Goal: Task Accomplishment & Management: Manage account settings

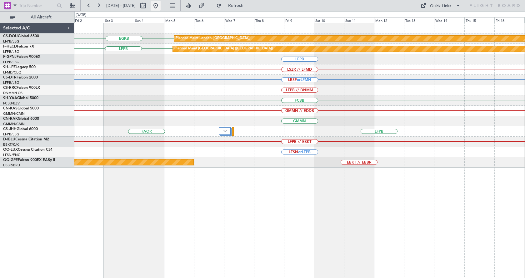
click at [161, 8] on button at bounding box center [156, 6] width 10 height 10
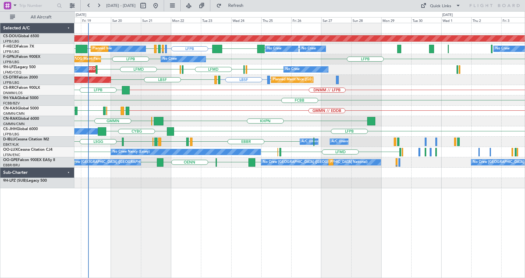
click at [209, 211] on div "Planned Maint London (Biggin Hill) LFPB LFMN or LFPB LFPB LFPB LFPB KBOS LIRA L…" at bounding box center [299, 150] width 451 height 255
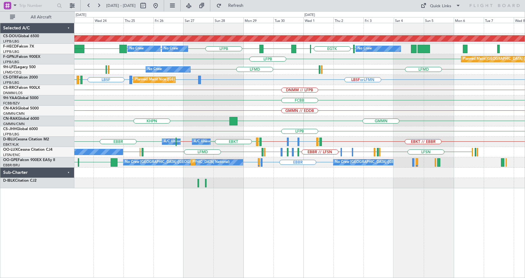
click at [229, 217] on div "Planned Maint London (Biggin Hill) LFPB EGLC LFPB EGTK LFPB KBOS LTBA LFPB LFPB…" at bounding box center [299, 150] width 451 height 255
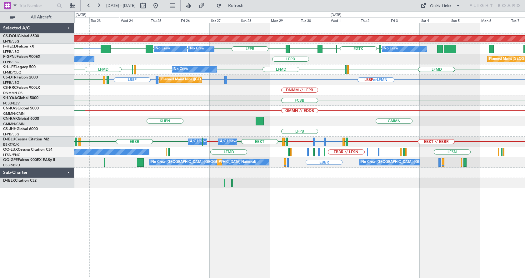
click at [277, 216] on div "Planned Maint London (Biggin Hill) EGLC LFPB EGTK LFPB KBOS LTBA LFPB LFPB No C…" at bounding box center [299, 150] width 451 height 255
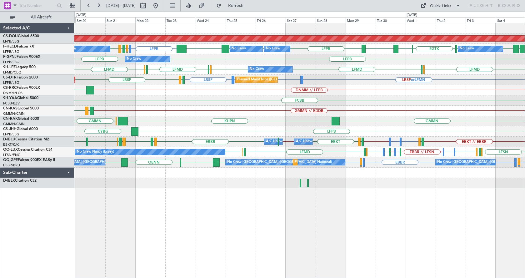
click at [251, 227] on div "Planned Maint London (Biggin Hill) No Crew No Crew No Crew No Crew LFPB LFMN or…" at bounding box center [299, 150] width 451 height 255
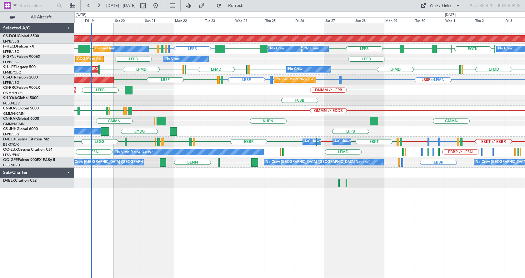
click at [272, 170] on div "Planned Maint London (Biggin Hill) LFPB LFMN or LFPB LFPB EGLC LTBA LFPB LFPB L…" at bounding box center [299, 105] width 451 height 165
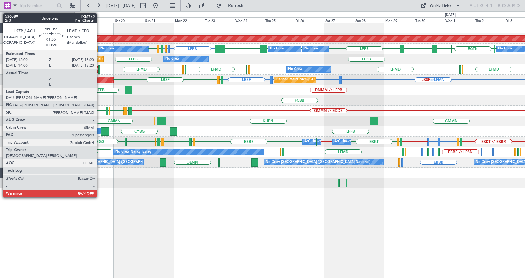
click at [99, 68] on div at bounding box center [100, 69] width 2 height 8
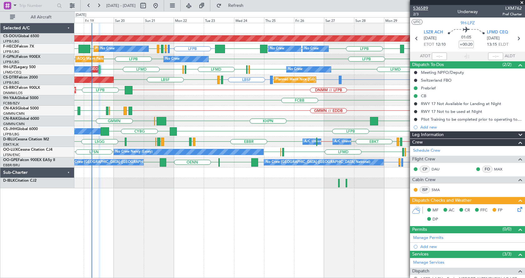
click at [421, 7] on span "536589" at bounding box center [421, 8] width 15 height 7
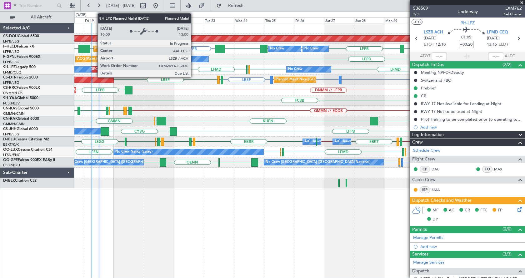
click at [94, 68] on div "Planned [GEOGRAPHIC_DATA] ([GEOGRAPHIC_DATA])" at bounding box center [82, 69] width 89 height 9
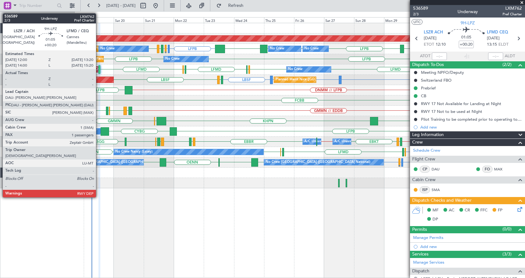
click at [99, 70] on div at bounding box center [100, 69] width 2 height 8
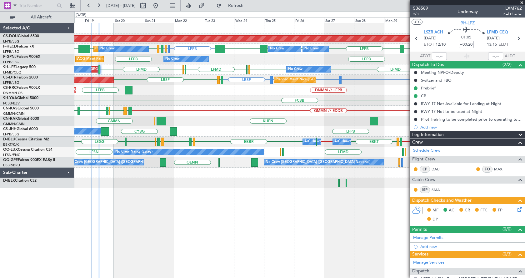
click at [213, 228] on div "Planned Maint London (Biggin Hill) LFPB LFMN or LFPB LFPB EGLC LTBA LFPB LFPB L…" at bounding box center [299, 150] width 451 height 255
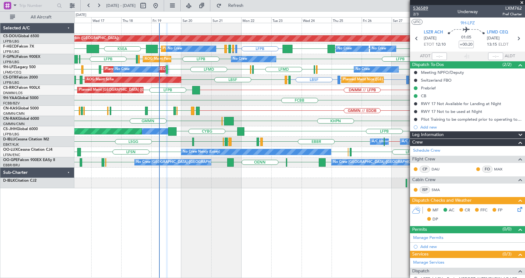
click at [424, 11] on span "536589" at bounding box center [421, 8] width 15 height 7
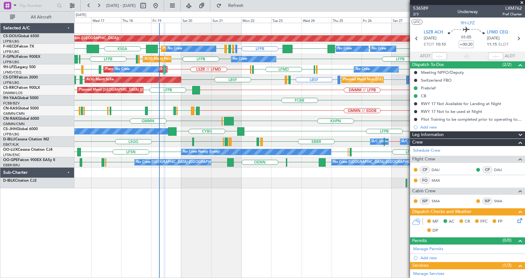
click at [521, 1] on span at bounding box center [522, 3] width 6 height 6
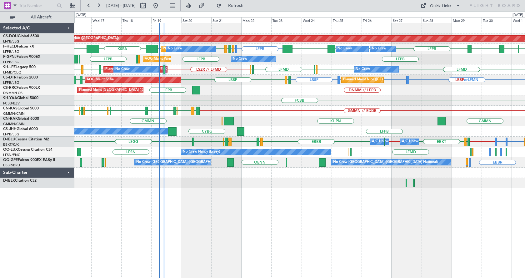
type input "0"
click at [235, 197] on div "Planned Maint London (Biggin Hill) Planned Maint Paris (Le Bourget) LFPB LFMN o…" at bounding box center [299, 150] width 451 height 255
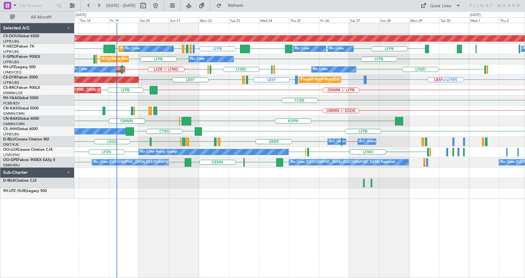
click at [238, 243] on div "Planned Maint London (Biggin Hill) No Crew No Crew Planned Maint Paris (Le Bour…" at bounding box center [299, 150] width 451 height 255
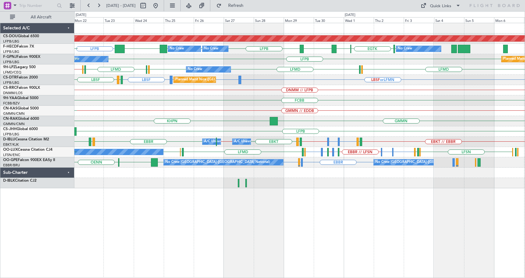
click at [279, 211] on div "Planned Maint London (Biggin Hill) No Crew No Crew No Crew LFPB EGLC LTBA LFPB …" at bounding box center [299, 150] width 451 height 255
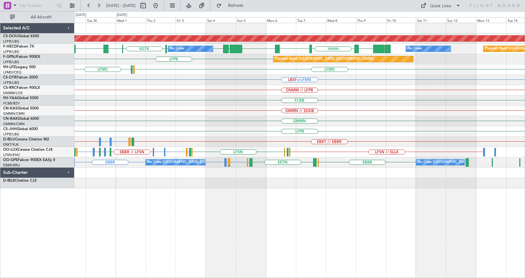
click at [259, 228] on div "Planned Maint London (Biggin Hill) EGLC LTBA UGTB ZBAA VHHH RPLL WSSL HEGN LFPB…" at bounding box center [299, 150] width 451 height 255
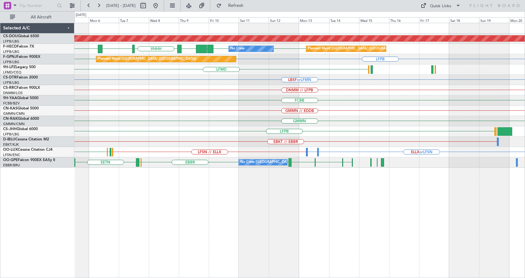
click at [283, 246] on div "Planned Maint London (Biggin Hill) LFPB UGTB ZBAA VHHH RPLL WSSL LFPB No Crew P…" at bounding box center [299, 150] width 451 height 255
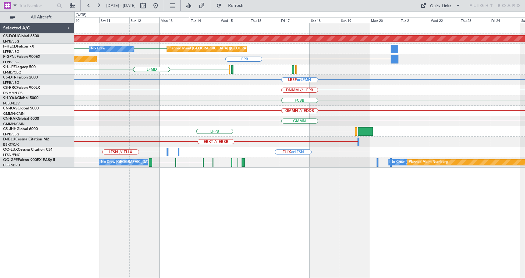
click at [274, 248] on div "Planned Maint London (Biggin Hill) LFPB LFPB No Crew Planned Maint Paris (Le Bo…" at bounding box center [299, 150] width 451 height 255
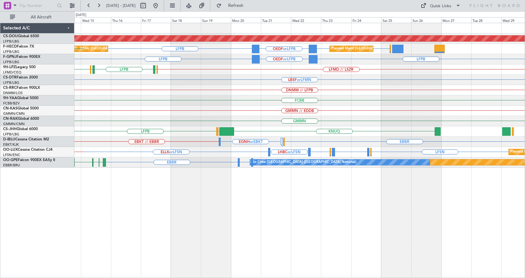
click at [303, 247] on div "Planned Maint London (Biggin Hill) LFPB OEDF or LFPB LFPB LFPB Planned Maint Pa…" at bounding box center [299, 150] width 451 height 255
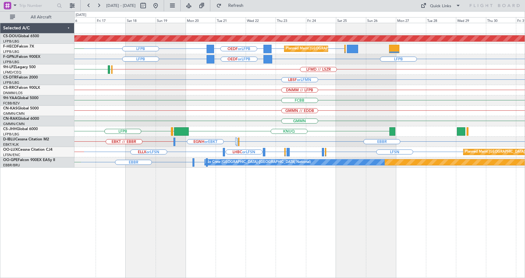
click at [310, 255] on div "Planned Maint London (Biggin Hill) LFPB OEDF or LFPB LFPB LFPB Planned Maint Pa…" at bounding box center [299, 150] width 451 height 255
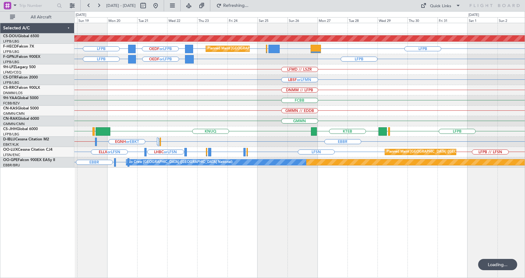
click at [180, 228] on div "Planned Maint London (Biggin Hill) Planned Maint Paris (Le Bourget) LFPB OEDF o…" at bounding box center [299, 150] width 451 height 255
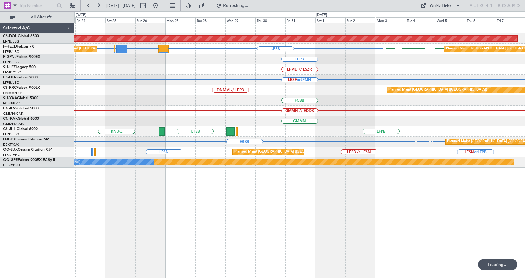
click at [150, 235] on div "Planned Maint London (Biggin Hill) EGKB Planned Maint Paris (Le Bourget) Planne…" at bounding box center [299, 150] width 451 height 255
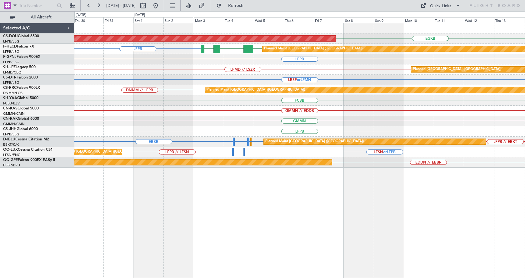
click at [225, 220] on div "EGKB Planned Maint London (Biggin Hill) LFPB LFPB FOOL GMMN Planned Maint Paris…" at bounding box center [299, 150] width 451 height 255
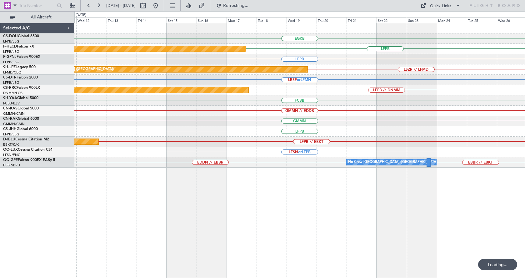
click at [468, 212] on div "EGKB LFPB Planned Maint Paris (Le Bourget) LFPB LSZR // LFMD Planned Maint St G…" at bounding box center [299, 150] width 451 height 255
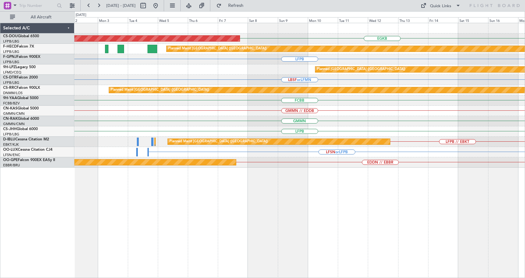
click at [463, 208] on div "Planned Maint London (Biggin Hill) EGKB Planned Maint Paris (Le Bourget) LFPB L…" at bounding box center [299, 150] width 451 height 255
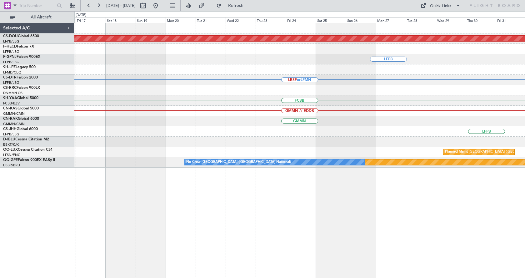
click at [438, 197] on div "Planned Maint London (Biggin Hill) LFPB LBSF or LFMN Planned Maint Paris (Le Bo…" at bounding box center [299, 150] width 451 height 255
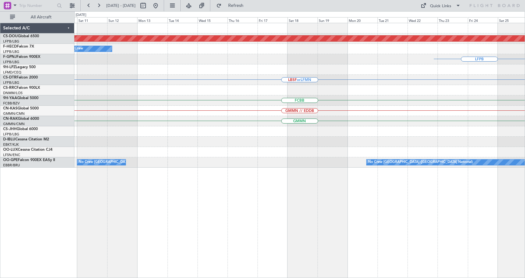
click at [390, 201] on div "Planned Maint London ([GEOGRAPHIC_DATA]) No Crew LFPB LBSF or LFMN FCBB GMMN //…" at bounding box center [299, 150] width 451 height 255
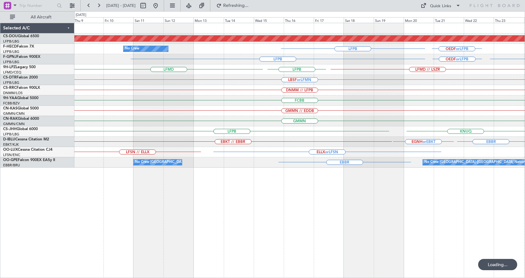
click at [508, 196] on div "Planned Maint London (Biggin Hill) No Crew LFPB OEDF or LFPB LFPB LFPB OEDF or …" at bounding box center [299, 150] width 451 height 255
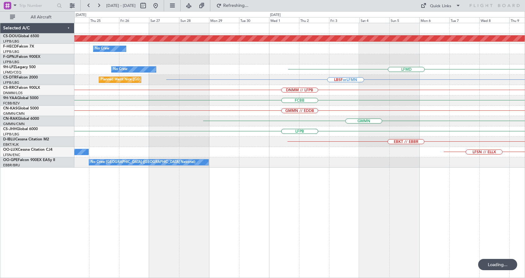
click at [414, 220] on div "Planned Maint London (Biggin Hill) No Crew No Crew LFPB No Crew LFMD Planned Ma…" at bounding box center [299, 150] width 451 height 255
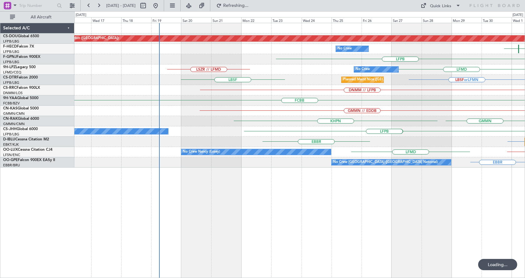
click at [418, 216] on div "Planned Maint London (Biggin Hill) EGLC EGTK No Crew HEGN LFPB No Crew LFPB LFP…" at bounding box center [299, 150] width 451 height 255
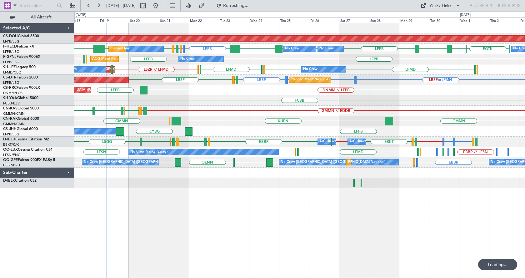
click at [279, 223] on div "Planned Maint London (Biggin Hill) LFPB LFMN or LFPB LFPB EGLC LFPB EGTK LFPB K…" at bounding box center [299, 150] width 451 height 255
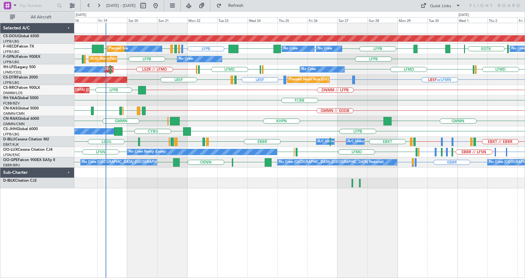
click at [398, 84] on div "Planned Maint London (Biggin Hill) LFPB LFMN or LFPB LFPB EGLC LTBA LFPB LFPB L…" at bounding box center [299, 105] width 451 height 165
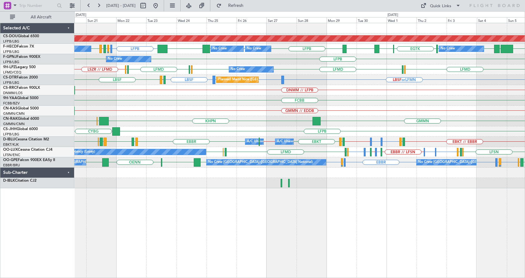
click at [387, 103] on div "Planned Maint London (Biggin Hill) No Crew No Crew No Crew No Crew LFPB LFMN or…" at bounding box center [299, 105] width 451 height 165
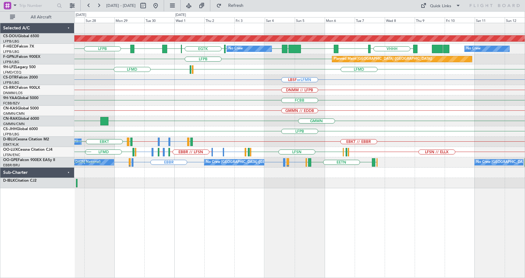
click at [268, 118] on div "Planned Maint London (Biggin Hill) No Crew EGLC LTBA LFPB VHHH RPLL WSSL HEGN L…" at bounding box center [299, 105] width 451 height 165
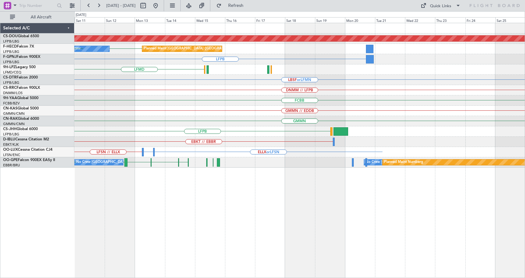
click at [116, 149] on div "Planned Maint London (Biggin Hill) No Crew Planned Maint Paris (Le Bourget) LFP…" at bounding box center [299, 95] width 451 height 145
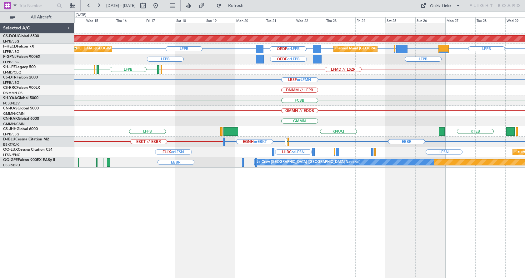
click at [331, 85] on div "Planned Maint London (Biggin Hill) OEDF or LFPB LFPB LFPB KMLB or LFPB EGWU or …" at bounding box center [299, 95] width 451 height 145
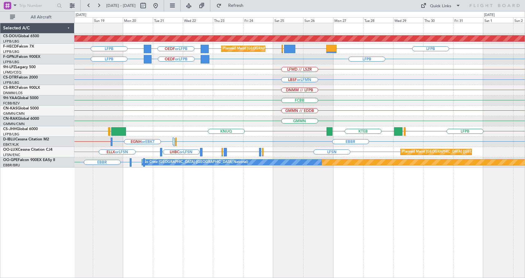
click at [331, 110] on div "Planned Maint London (Biggin Hill) Planned Maint Paris (Le Bourget) OEDF or LFP…" at bounding box center [299, 95] width 451 height 145
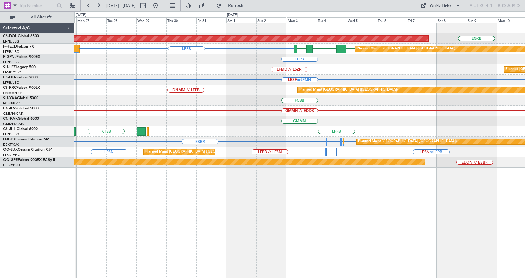
click at [138, 208] on div "EGKB Planned Maint London (Biggin Hill) LFPB LFPB FOOL GMMN Planned Maint Paris…" at bounding box center [262, 144] width 525 height 267
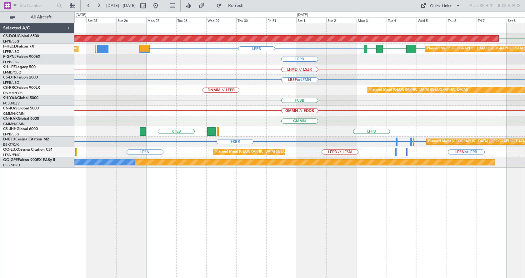
click at [273, 193] on div "EGKB Planned Maint London (Biggin Hill) LFPB LFPB FOOL GMMN Planned Maint Paris…" at bounding box center [299, 150] width 451 height 255
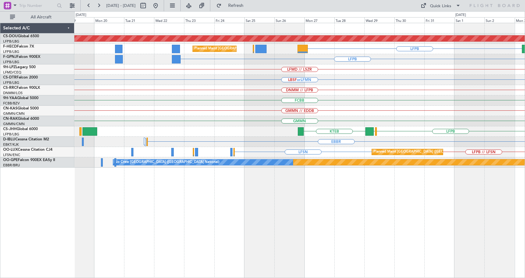
click at [319, 187] on div "Planned Maint London (Biggin Hill) LFPB Planned Maint Paris (Le Bourget) GMMN F…" at bounding box center [299, 150] width 451 height 255
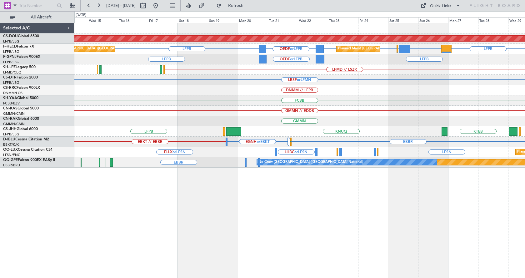
click at [313, 205] on div "Planned Maint London (Biggin Hill) Planned Maint Paris (Le Bourget) KMLB or LFP…" at bounding box center [299, 150] width 451 height 255
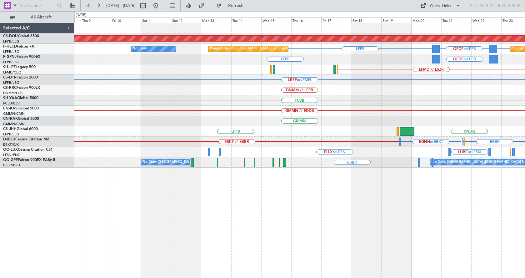
click at [360, 216] on div "Planned Maint London (Biggin Hill) Planned Maint Paris (Le Bourget) LFPB OEDF o…" at bounding box center [299, 150] width 451 height 255
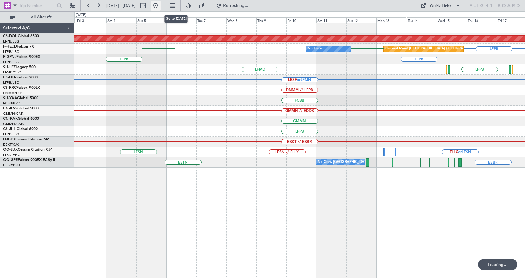
click at [161, 6] on button at bounding box center [156, 6] width 10 height 10
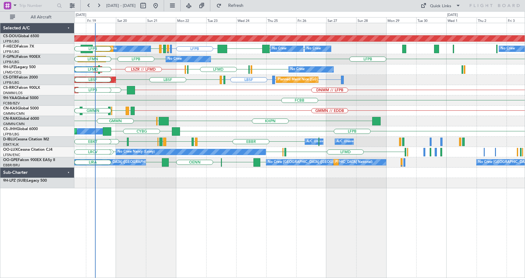
click at [120, 215] on div "Planned Maint London (Biggin Hill) LFPB LFMN or LFPB LFPB LFPB LFPB LFPB KBOS L…" at bounding box center [299, 150] width 451 height 255
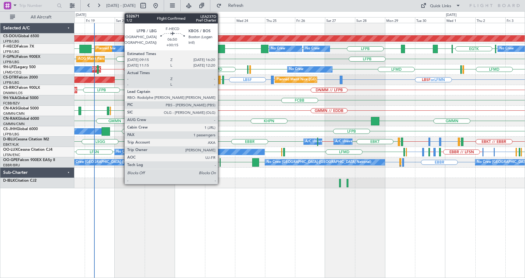
click at [221, 49] on div at bounding box center [220, 49] width 9 height 8
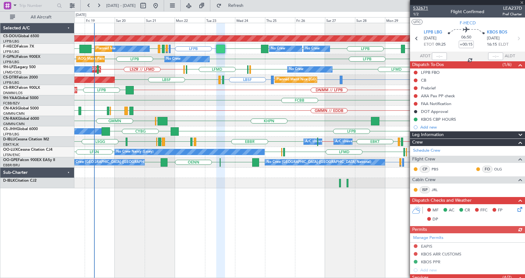
click at [426, 8] on span "532671" at bounding box center [421, 8] width 15 height 7
click at [265, 200] on div "Planned Maint London (Biggin Hill) LFPB LFMN or LFPB LFPB LFPB EGTK EGLC LFPB K…" at bounding box center [299, 150] width 451 height 255
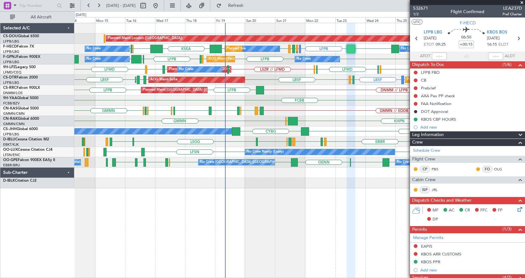
click at [280, 211] on div "Planned Maint London (Biggin Hill) Planned Maint Paris (Le Bourget) No Crew No …" at bounding box center [299, 150] width 451 height 255
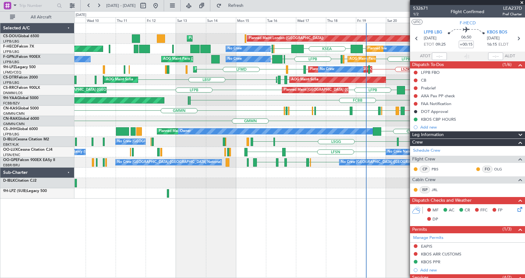
click at [210, 236] on div "Planned Maint London (Biggin Hill) Planned Maint Paris (Le Bourget) Planned Mai…" at bounding box center [299, 150] width 451 height 255
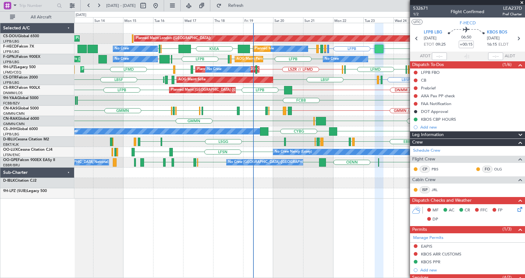
click at [197, 231] on div "Planned Maint London (Biggin Hill) Planned Maint Paris (Le Bourget) LFPB LFMN o…" at bounding box center [299, 150] width 451 height 255
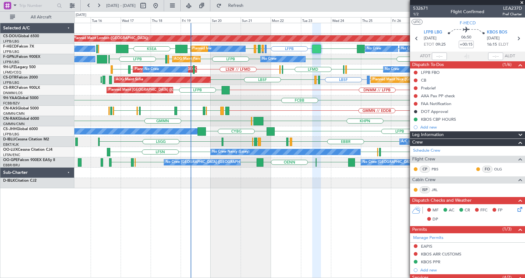
click at [277, 233] on div "Planned Maint London (Biggin Hill) Planned Maint Paris (Le Bourget) No Crew Pla…" at bounding box center [299, 150] width 451 height 255
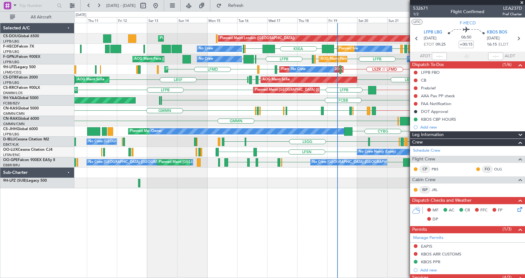
click at [254, 213] on div "Planned Maint London (Biggin Hill) Planned Maint Paris (Le Bourget) Planned Mai…" at bounding box center [299, 150] width 451 height 255
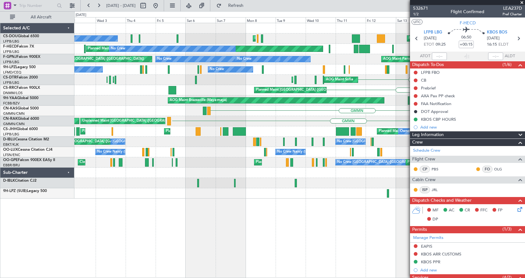
click at [328, 241] on div "Planned Maint London (Biggin Hill) Planned Maint Paris (Le Bourget) Planned Mai…" at bounding box center [299, 150] width 451 height 255
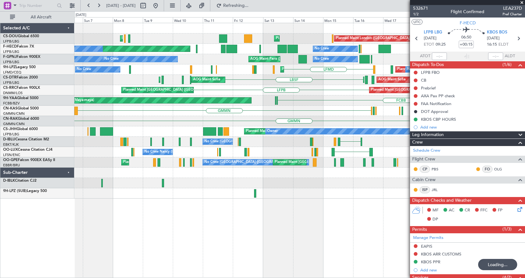
click at [140, 234] on div "Planned Maint London (Biggin Hill) Planned Maint Paris (Le Bourget) Planned Mai…" at bounding box center [299, 150] width 451 height 255
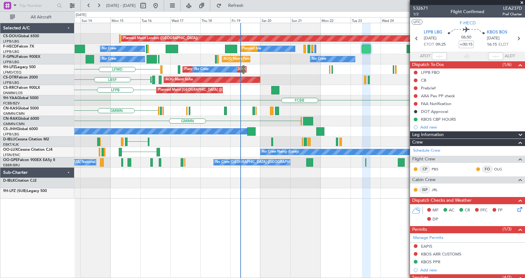
click at [59, 242] on div "Planned Maint London (Biggin Hill) Planned Maint Paris (Le Bourget) No Crew No …" at bounding box center [262, 144] width 525 height 267
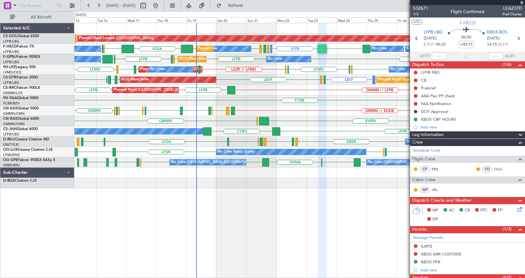
click at [522, 1] on span at bounding box center [522, 3] width 6 height 6
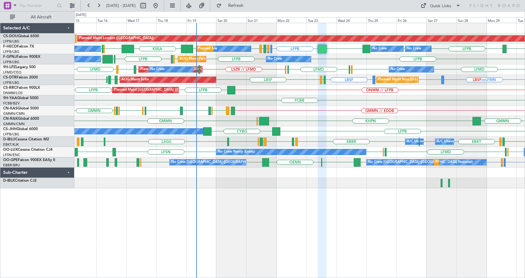
type input "0"
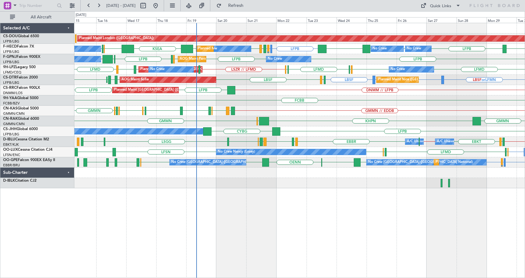
click at [268, 225] on div "Planned Maint London (Biggin Hill) Planned Maint Paris (Le Bourget) LFPB LFMN o…" at bounding box center [299, 150] width 451 height 255
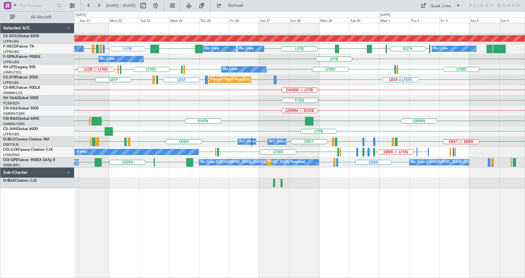
click at [300, 249] on div "Planned Maint London (Biggin Hill) No Crew No Crew No Crew LFPB LFMN or LFPB LF…" at bounding box center [299, 150] width 451 height 255
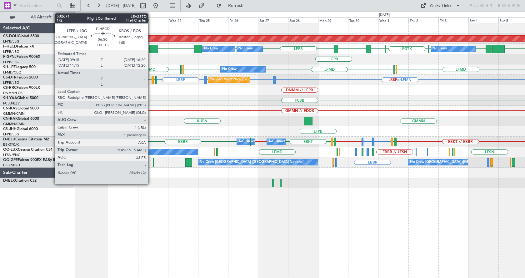
click at [151, 47] on div at bounding box center [154, 49] width 9 height 8
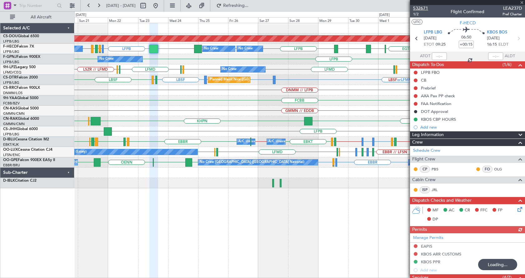
click at [422, 8] on span "532671" at bounding box center [421, 8] width 15 height 7
click at [222, 239] on div "Planned Maint London (Biggin Hill) LFPB LFMN or LFPB LFPB EGLC LTBA LFPB LFPB W…" at bounding box center [299, 150] width 451 height 255
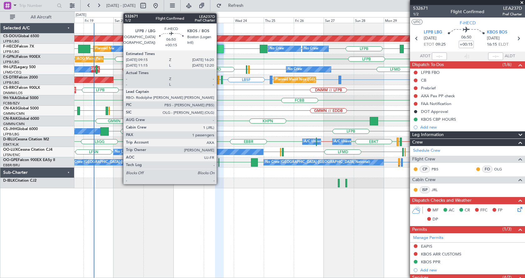
click at [220, 50] on div at bounding box center [219, 49] width 9 height 8
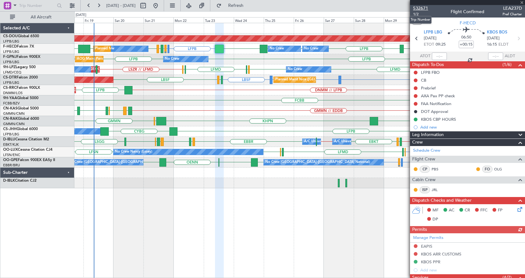
click at [420, 9] on span "532671" at bounding box center [421, 8] width 15 height 7
click at [520, 0] on span at bounding box center [522, 3] width 6 height 6
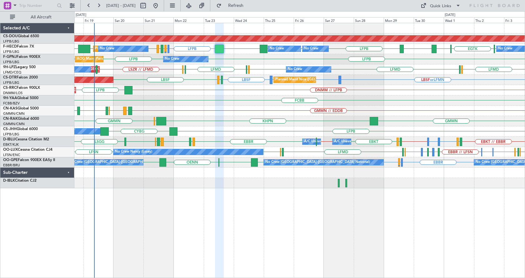
type input "0"
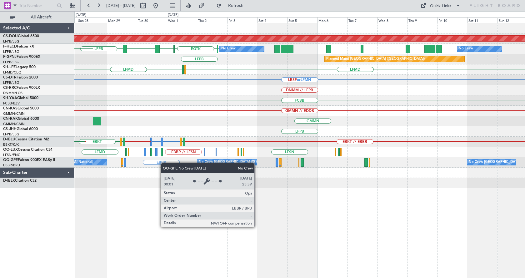
click at [79, 170] on div "Planned Maint London (Biggin Hill) EGLC LTBA LFPB LFPB EGTK No Crew No Crew No …" at bounding box center [299, 105] width 451 height 165
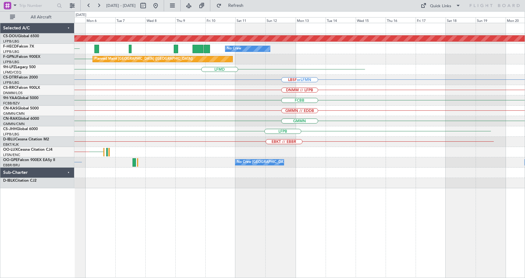
click at [244, 145] on div "Planned Maint London (Biggin Hill) No Crew No Crew LFPB EGTK LFPB Planned Maint…" at bounding box center [299, 105] width 451 height 165
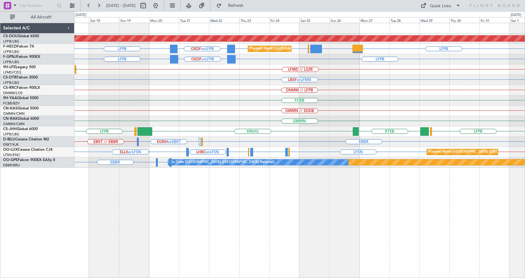
click at [347, 205] on div "Planned Maint London (Biggin Hill) KMLB or LFPB OEDF or LFPB LFPB LFPB EGWU or …" at bounding box center [299, 150] width 451 height 255
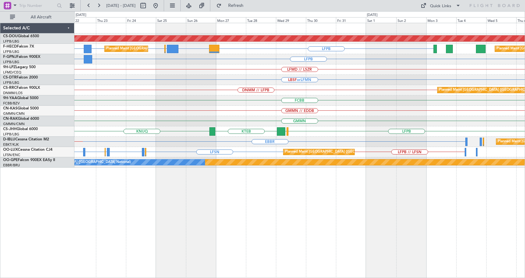
click at [321, 221] on div "Planned Maint London (Biggin Hill) KMLB or LFPB OEDF or LFPB LFPB EGWU or LFPB …" at bounding box center [299, 150] width 451 height 255
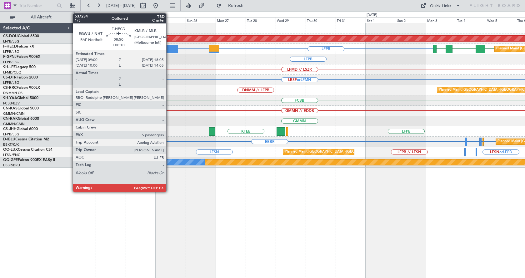
click at [169, 49] on div at bounding box center [173, 49] width 12 height 8
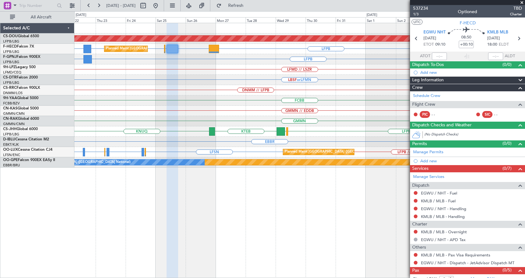
click at [521, 1] on span at bounding box center [522, 3] width 6 height 6
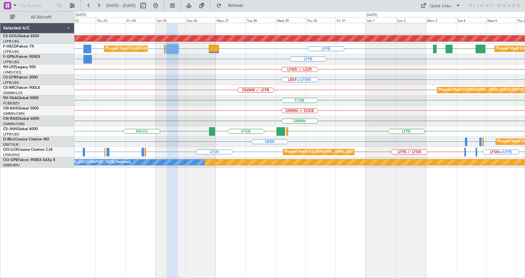
type input "0"
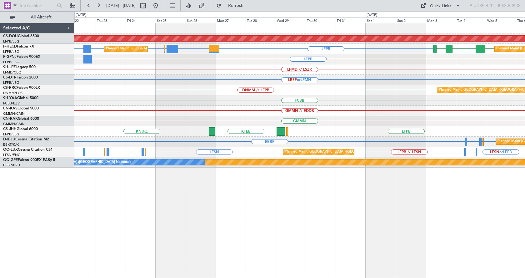
click at [456, 204] on div "Planned Maint London (Biggin Hill) KMLB or LFPB OEDF or LFPB LFPB EGWU or LFPB …" at bounding box center [299, 150] width 451 height 255
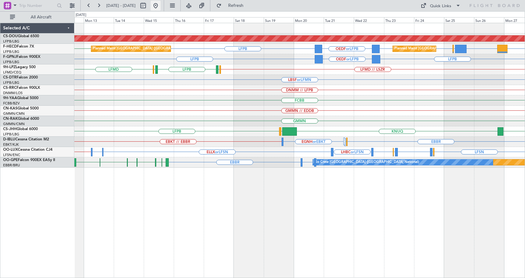
click at [161, 7] on button at bounding box center [156, 6] width 10 height 10
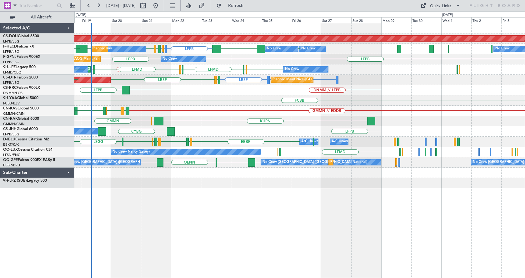
click at [276, 228] on div "Planned Maint London (Biggin Hill) LFPB LFMN or LFPB LFPB LFPB LFPB KBOS LIRA L…" at bounding box center [299, 150] width 451 height 255
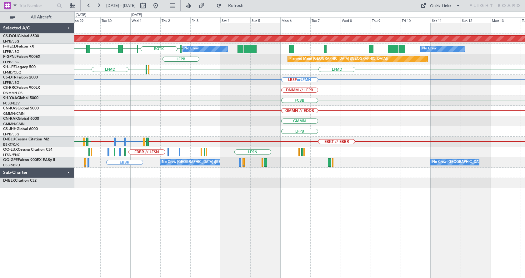
click at [0, 239] on div "Planned Maint London (Biggin Hill) No Crew EGLC LFPB EGTK LTBA LFPB No Crew No …" at bounding box center [262, 144] width 525 height 267
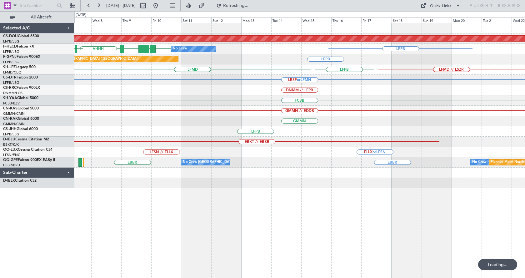
click at [24, 249] on div "Planned Maint London (Biggin Hill) No Crew LFPB LFPB UGTB ZBAA VHHH RPLL WSSL H…" at bounding box center [262, 144] width 525 height 267
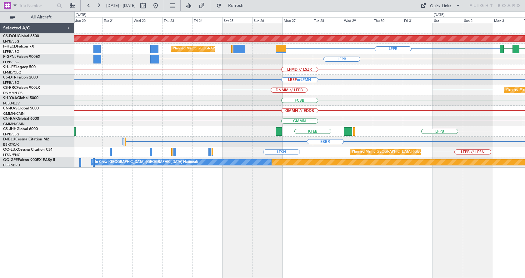
click at [419, 240] on div "Planned Maint London (Biggin Hill) EGKB LFPB FOOL GMMN Planned Maint Paris (Le …" at bounding box center [299, 150] width 451 height 255
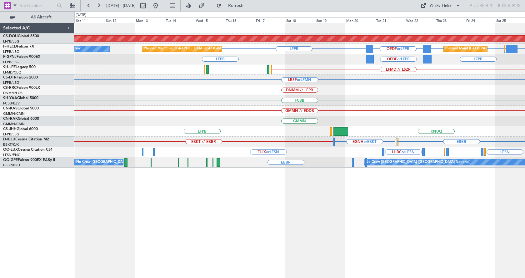
click at [382, 214] on div "Planned Maint London (Biggin Hill) KMLB or LFPB EGWU or LFPB LFPB LFPB OEDF or …" at bounding box center [299, 150] width 451 height 255
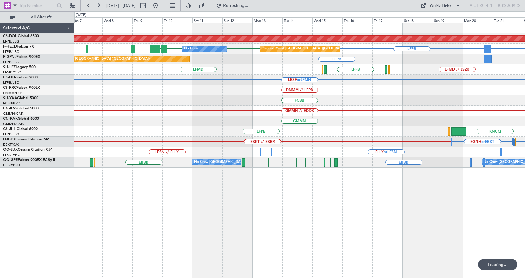
click at [326, 213] on div "Planned Maint London (Biggin Hill) Planned Maint Paris (Le Bourget) No Crew OED…" at bounding box center [299, 150] width 451 height 255
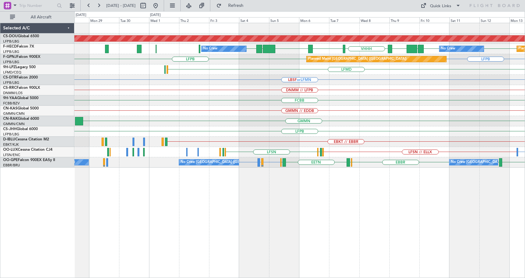
click at [343, 236] on div "Planned Maint London (Biggin Hill) LFPB UGTB ZBAA VHHH RPLL WSSL LFPB HEGN LFPB…" at bounding box center [299, 150] width 451 height 255
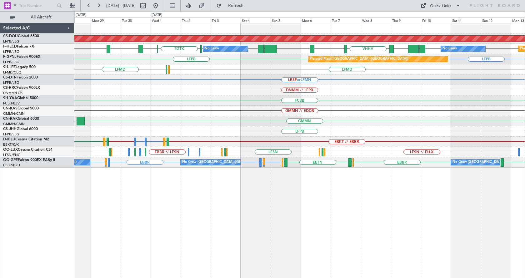
click at [312, 240] on div "Planned Maint London (Biggin Hill) LFPB UGTB ZBAA VHHH RPLL WSSL LFPB EGLC HEGN…" at bounding box center [299, 150] width 451 height 255
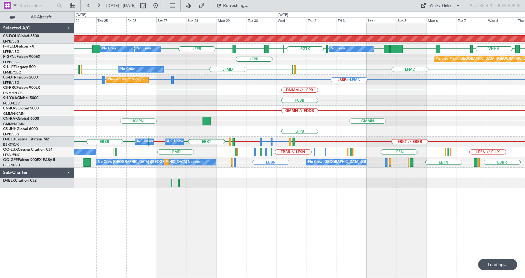
click at [473, 231] on div "Planned Maint London (Biggin Hill) No Crew No Crew No Crew ZBAA VHHH RPLL WSSL …" at bounding box center [299, 150] width 451 height 255
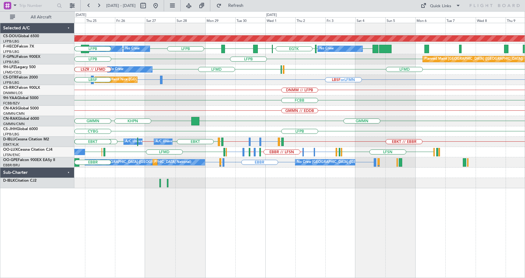
click at [525, 240] on html "19 Sep 2025 - 04 Oct 2025 Refresh Quick Links All Aircraft Planned Maint London…" at bounding box center [262, 139] width 525 height 278
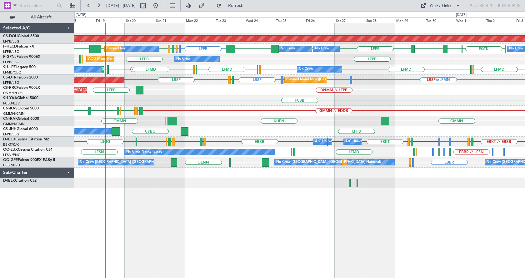
click at [279, 222] on div "Planned Maint London (Biggin Hill) No Crew No Crew No Crew Planned Maint Paris …" at bounding box center [299, 150] width 451 height 255
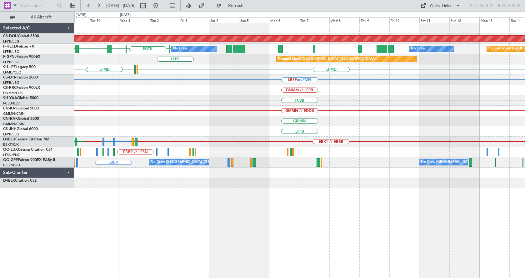
click at [96, 261] on div "Planned Maint London (Biggin Hill) EGLC LTBA LFPB LFPB EGTK No Crew No Crew Pla…" at bounding box center [299, 150] width 451 height 255
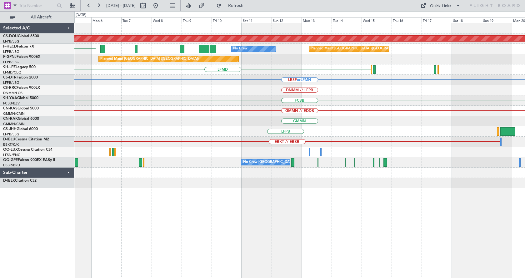
click at [268, 254] on div "Planned Maint London (Biggin Hill) No Crew Planned Maint Paris (Le Bourget) LFP…" at bounding box center [299, 150] width 451 height 255
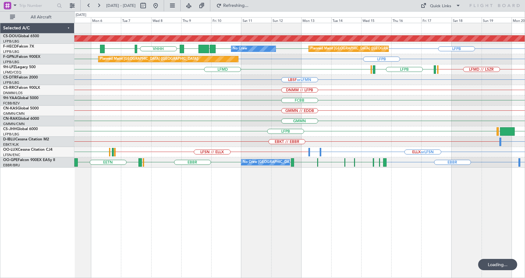
click at [240, 228] on div "Planned Maint London (Biggin Hill) LFPB LFPB UGTB ZBAA VHHH RPLL WSSL LFPB No C…" at bounding box center [299, 150] width 451 height 255
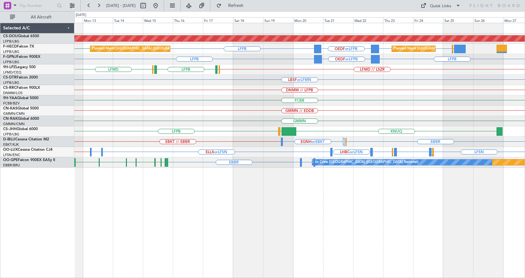
click at [193, 217] on div "Planned Maint London (Biggin Hill) OEDF or LFPB LFPB EGWU or LFPB LFPB LFPB LFP…" at bounding box center [299, 150] width 451 height 255
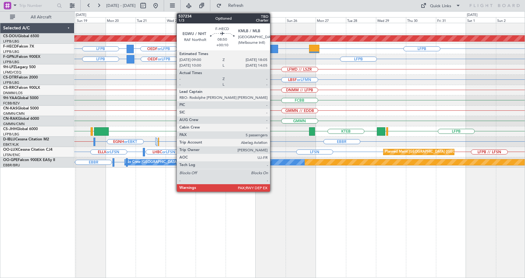
click at [273, 45] on div at bounding box center [273, 49] width 12 height 8
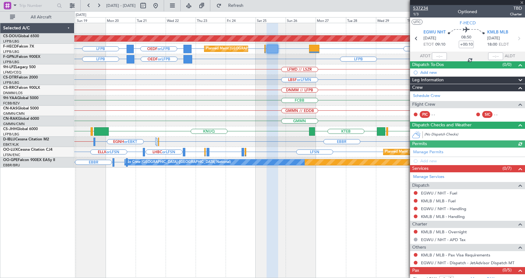
click at [420, 8] on span "537234" at bounding box center [421, 8] width 15 height 7
click at [337, 226] on div "Planned Maint London (Biggin Hill) OEDF or LFPB LFPB KMLB or LFPB LFPB EGWU or …" at bounding box center [299, 150] width 451 height 255
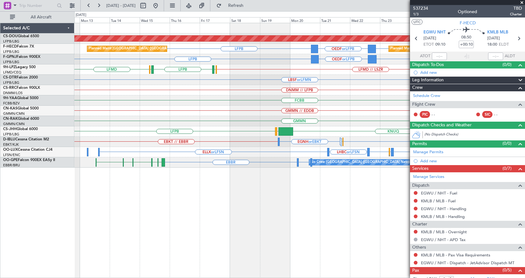
click at [273, 218] on div "Planned Maint London (Biggin Hill) Planned Maint Paris (Le Bourget) Planned Mai…" at bounding box center [299, 150] width 451 height 255
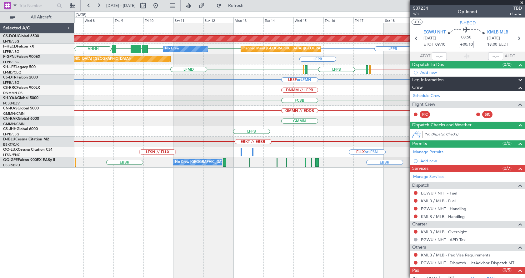
click at [454, 205] on fb-app "08 Oct 2025 - 23 Oct 2025 Refresh Quick Links All Aircraft Planned Maint London…" at bounding box center [262, 141] width 525 height 273
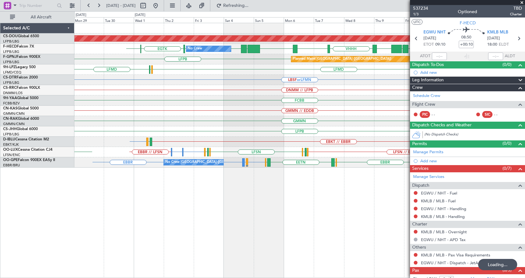
click at [64, 254] on div "Planned Maint London (Biggin Hill) No Crew Planned Maint Paris (Le Bourget) No …" at bounding box center [262, 144] width 525 height 267
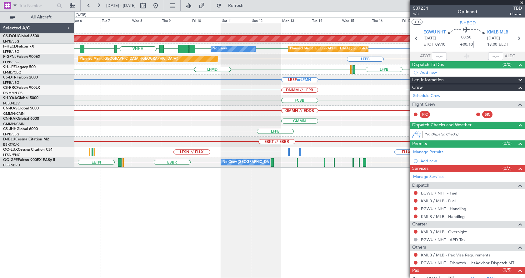
click at [158, 191] on div "Planned Maint London (Biggin Hill) OEDF or LFPB LFPB LFPB UGTB ZBAA VHHH RPLL W…" at bounding box center [299, 150] width 451 height 255
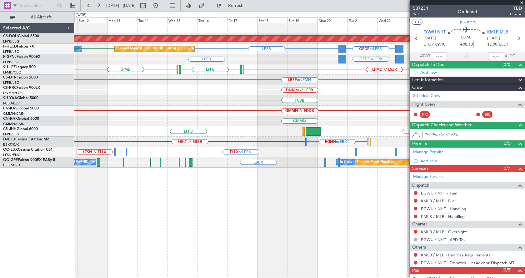
click at [72, 226] on div "Planned Maint London (Biggin Hill) OEDF or LFPB LFPB LFPB No Crew Planned Maint…" at bounding box center [262, 144] width 525 height 267
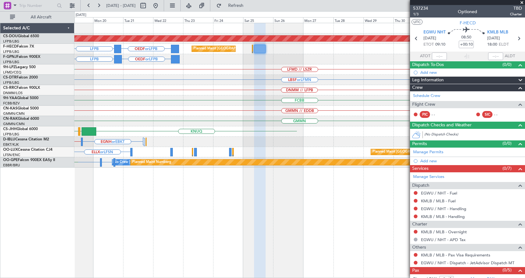
click at [92, 237] on div "Planned Maint London (Biggin Hill) OEDF or LFPB LFPB Planned Maint Paris (Le Bo…" at bounding box center [299, 150] width 451 height 255
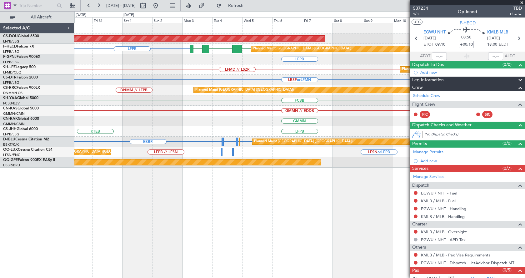
click at [58, 240] on div "Planned Maint London (Biggin Hill) LFPB LFPB FOOL GMMN Planned Maint Paris (Le …" at bounding box center [262, 144] width 525 height 267
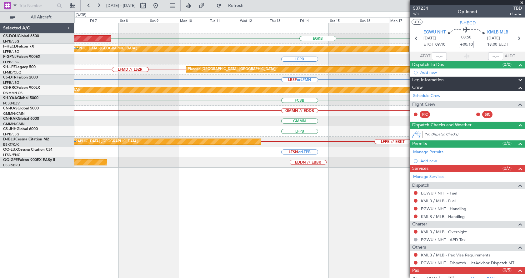
click at [1, 224] on div "EGKB Planned Maint London (Biggin Hill) Planned Maint Paris (Le Bourget) GMMN F…" at bounding box center [262, 144] width 525 height 267
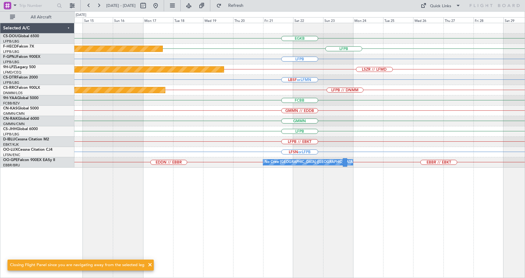
click at [82, 227] on div "EGKB Planned Maint Paris (Le Bourget) LFPB LFPB Planned Maint St Gallen (Altenr…" at bounding box center [299, 150] width 451 height 255
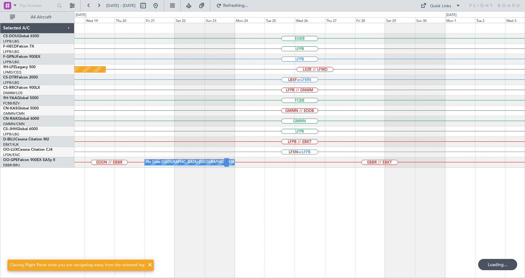
click at [63, 221] on div "EGKB LFPB Planned Maint Paris (Le Bourget) LFPB Planned Maint St Gallen (Altenr…" at bounding box center [262, 144] width 525 height 267
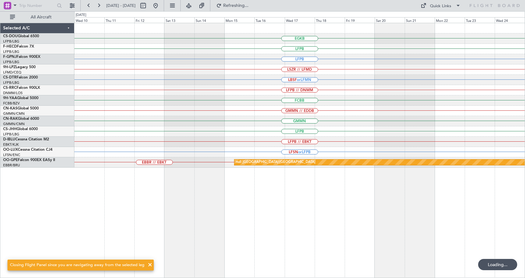
click at [0, 203] on div "EGKB LFPB LFPB LSZR // LFMD LBSF or LFMN LFPB // DNMM FCBB GMMN // EDDB GMMN LF…" at bounding box center [262, 144] width 525 height 267
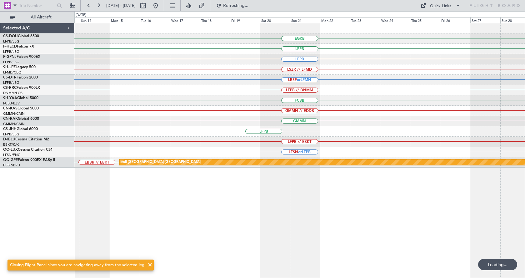
click at [102, 201] on div "EGKB LFPB LFPB LSZR // LFMD LBSF or LFMN LFPB // DNMM FCBB GMMN // EDDB GMMN LF…" at bounding box center [299, 150] width 451 height 255
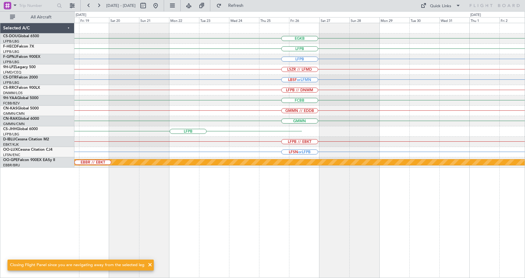
click at [0, 209] on div "EGKB Planned Maint London (Biggin Hill) LFPB Planned Maint Paris (Le Bourget) L…" at bounding box center [262, 144] width 525 height 267
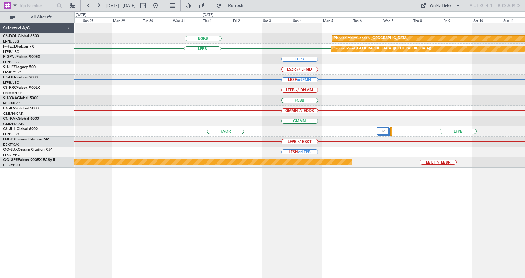
click at [395, 227] on div "EGKB Planned Maint London (Biggin Hill) LFPB Planned Maint Paris (Le Bourget) L…" at bounding box center [299, 150] width 451 height 255
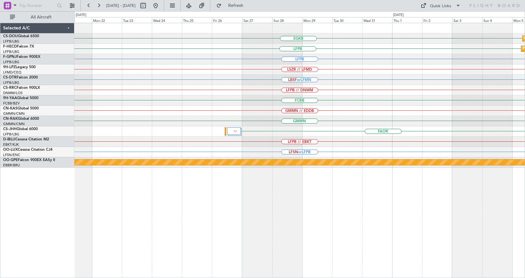
click at [412, 233] on div "EGKB Planned Maint London (Biggin Hill) LFPB Planned Maint Paris (Le Bourget) L…" at bounding box center [299, 150] width 451 height 255
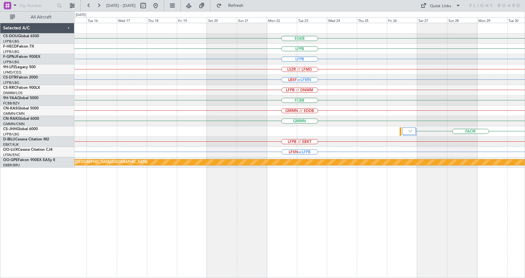
click at [471, 245] on div "EGKB LFPB LFPB LSZR // LFMD LBSF or LFMN LFPB // DNMM FCBB GMMN // EDDB GMMN FA…" at bounding box center [299, 150] width 451 height 255
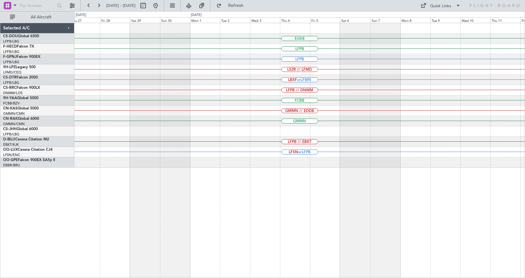
click at [496, 245] on div "EGKB LFPB LFPB LSZR // LFMD LBSF or LFMN LFPB // DNMM FCBB GMMN // EDDB GMMN LF…" at bounding box center [299, 150] width 451 height 255
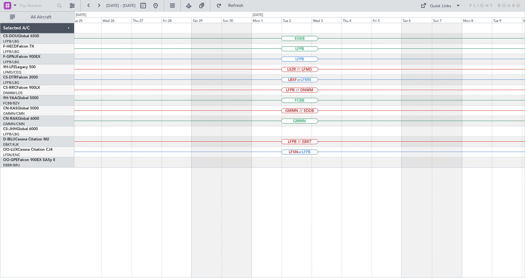
click at [422, 218] on div "EGKB LFPB LFPB LSZR // LFMD LBSF or LFMN LFPB // DNMM FCBB GMMN // EDDB GMMN LF…" at bounding box center [299, 150] width 451 height 255
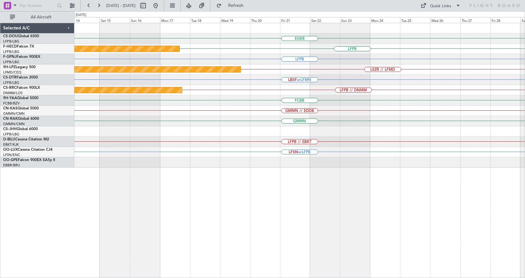
click at [411, 203] on div "EGKB LFPB Planned Maint Paris (Le Bourget) LFPB LSZR // LFMD Planned Maint St G…" at bounding box center [299, 150] width 451 height 255
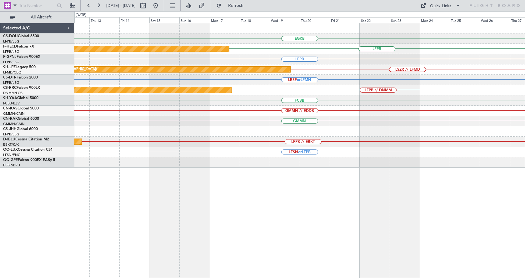
click at [368, 196] on div "EGKB LFPB Planned Maint Paris (Le Bourget) LFPB LSZR // LFMD Planned Maint St G…" at bounding box center [299, 150] width 451 height 255
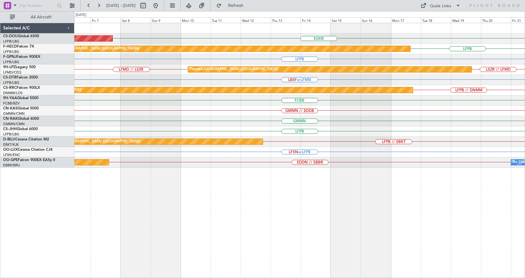
click at [307, 183] on div "EGKB Planned Maint London (Biggin Hill) LFPB Planned Maint Paris (Le Bourget) L…" at bounding box center [299, 150] width 451 height 255
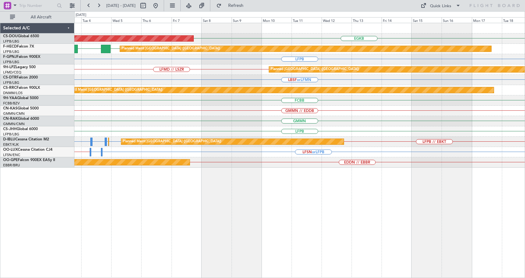
click at [254, 240] on div "EGKB Planned Maint London (Biggin Hill) LFPB FOOL Planned Maint Paris (Le Bourg…" at bounding box center [299, 150] width 451 height 255
click at [140, 252] on div "EGKB Planned Maint London (Biggin Hill) LFPB FOOL Planned Maint Paris (Le Bourg…" at bounding box center [299, 150] width 451 height 255
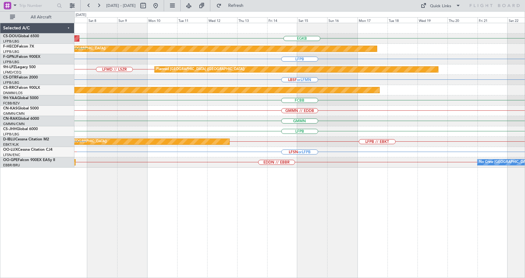
click at [223, 255] on div "EGKB Planned Maint London (Biggin Hill) Planned Maint Paris (Le Bourget) FOOL L…" at bounding box center [299, 150] width 451 height 255
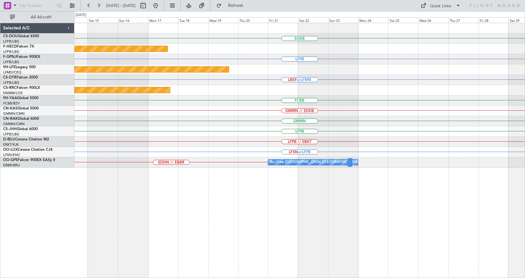
click at [22, 257] on div "EGKB Planned Maint Paris (Le Bourget) LFPB Planned Maint St Gallen (Altenrhein)…" at bounding box center [262, 144] width 525 height 267
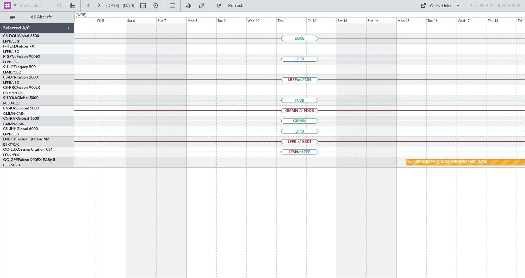
click at [10, 256] on div "EGKB LFPB LBSF or LFMN FCBB GMMN // EDDB GMMN LFPB LFPB // EBKT LFSN or LFPB nu…" at bounding box center [262, 144] width 525 height 267
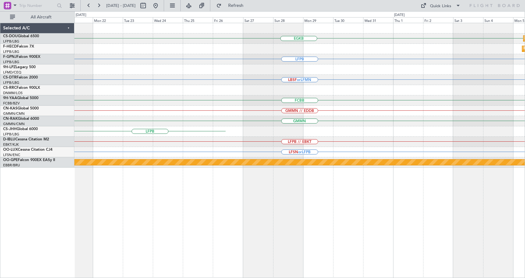
click at [59, 223] on div "EGKB Planned Maint London (Biggin Hill) Planned Maint Paris (Le Bourget) LFPB L…" at bounding box center [262, 144] width 525 height 267
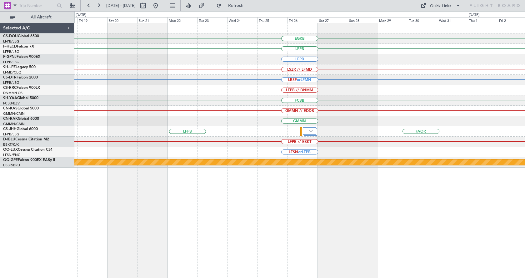
click at [516, 172] on div "EGKB Planned Maint London (Biggin Hill) LFPB Planned Maint Paris (Le Bourget) L…" at bounding box center [299, 150] width 451 height 255
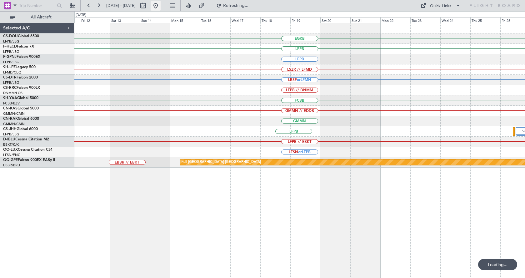
click at [161, 3] on button at bounding box center [156, 6] width 10 height 10
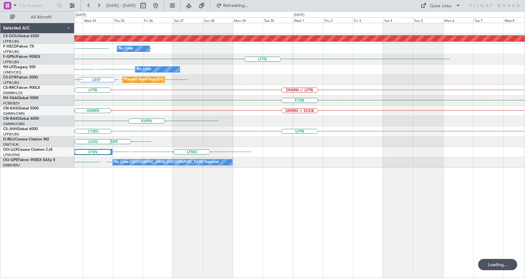
click at [0, 248] on div "Planned Maint London (Biggin Hill) No Crew LFPB KBOS LFPB LFPB LIRA LFPB LFMN o…" at bounding box center [262, 144] width 525 height 267
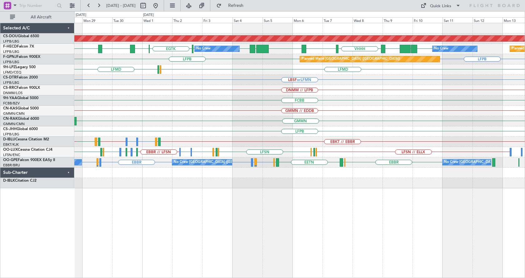
click at [194, 248] on div "Planned Maint London (Biggin Hill) WSSL HEGN LFPB LFPB EGTK EGLC LTBA LFPB LFPB…" at bounding box center [299, 150] width 451 height 255
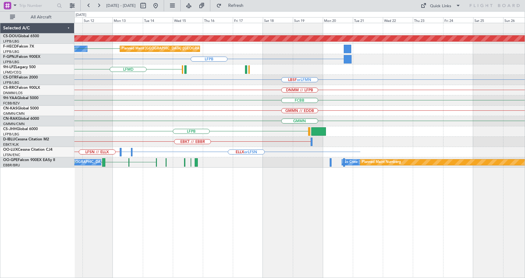
click at [79, 242] on div "Planned Maint London (Biggin Hill) No Crew Planned Maint Paris (Le Bourget) LFP…" at bounding box center [299, 150] width 451 height 255
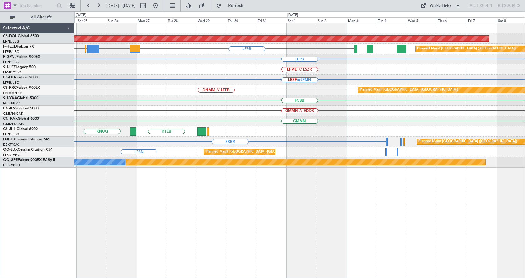
click at [105, 230] on div "Planned Maint London (Biggin Hill) KMLB or LFPB LFPB EGWU or LFPB LFPB Planned …" at bounding box center [299, 150] width 451 height 255
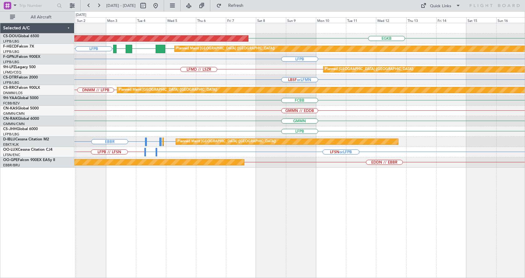
click at [197, 220] on div "EGKB Planned Maint London (Biggin Hill) LFPB LFPB FOOL GMMN Planned Maint Paris…" at bounding box center [299, 150] width 451 height 255
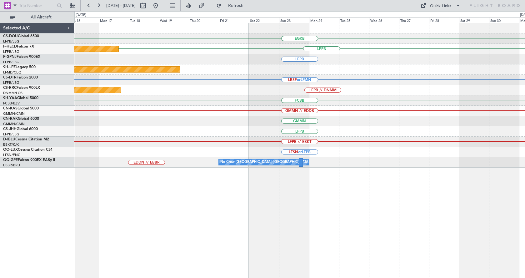
click at [126, 245] on div "EGKB LFPB Planned Maint Paris (Le Bourget) LFPB Planned Maint St Gallen (Altenr…" at bounding box center [299, 150] width 451 height 255
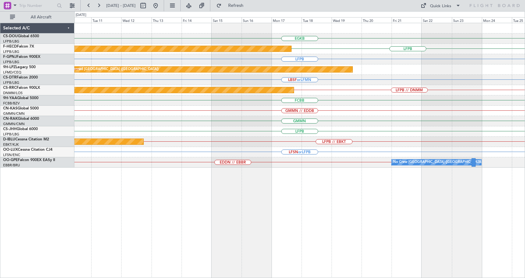
click at [464, 239] on div "EGKB Planned Maint London (Biggin Hill) LFPB Planned Maint Paris (Le Bourget) L…" at bounding box center [299, 150] width 451 height 255
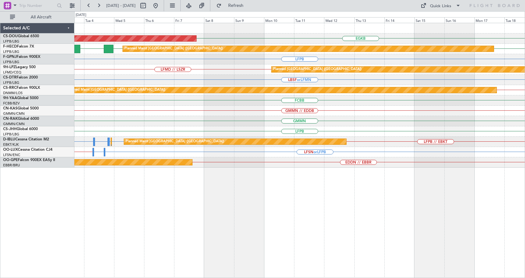
click at [525, 221] on html "03 Nov 2025 - 18 Nov 2025 Refresh Quick Links All Aircraft EGKB Planned Maint L…" at bounding box center [262, 139] width 525 height 278
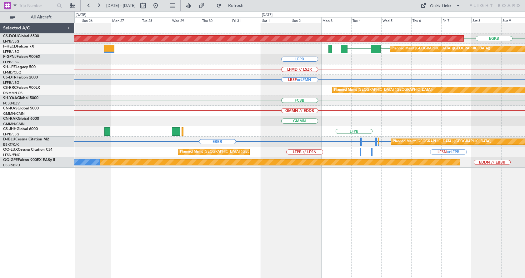
click at [501, 220] on div "EGKB Planned Maint London (Biggin Hill) Planned Maint Paris (Le Bourget) LFPB F…" at bounding box center [299, 150] width 451 height 255
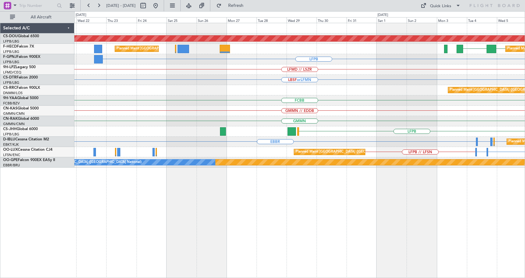
click at [525, 198] on html "03 Nov 2025 - 18 Nov 2025 Refresh Quick Links All Aircraft Planned Maint London…" at bounding box center [262, 139] width 525 height 278
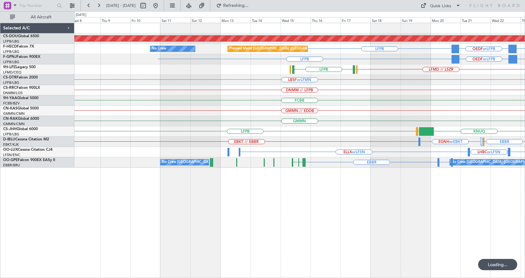
click at [483, 207] on div "Planned Maint London (Biggin Hill) Planned Maint Paris (Le Bourget) OEDF or LFP…" at bounding box center [299, 150] width 451 height 255
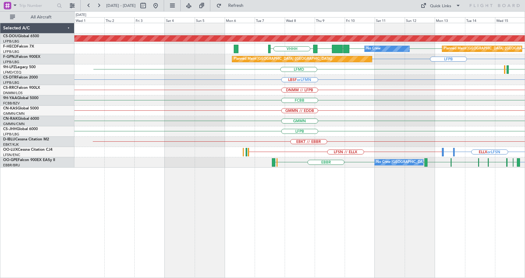
click at [520, 219] on div "Planned Maint London (Biggin Hill) LFPB LFPB LFPB UGTB ZBAA VHHH No Crew Planne…" at bounding box center [299, 150] width 451 height 255
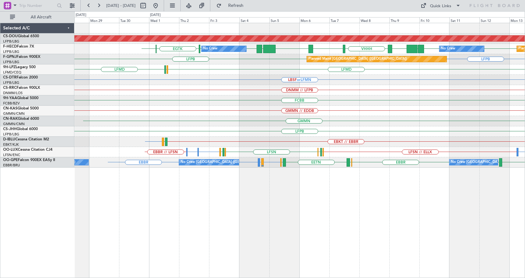
click at [338, 235] on div "Planned Maint London (Biggin Hill) No Crew Planned Maint Paris (Le Bourget) No …" at bounding box center [299, 150] width 451 height 255
click at [98, 4] on button at bounding box center [99, 6] width 10 height 10
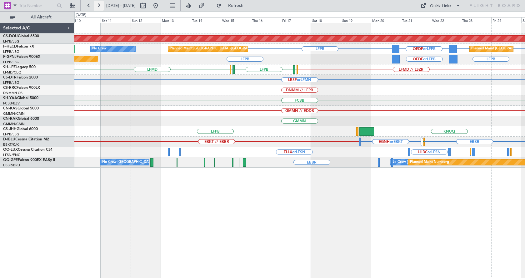
click at [98, 4] on button at bounding box center [99, 6] width 10 height 10
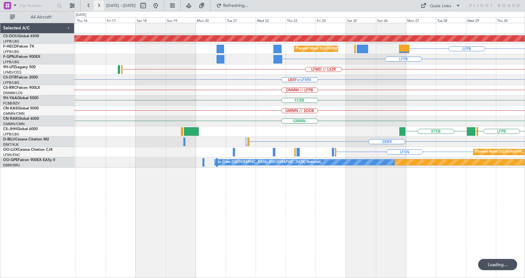
click at [98, 4] on button at bounding box center [99, 6] width 10 height 10
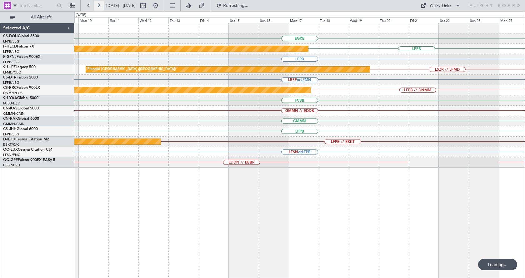
click at [98, 4] on button at bounding box center [99, 6] width 10 height 10
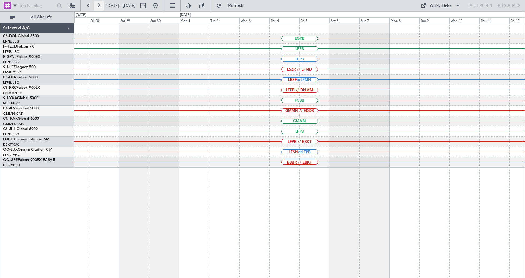
click at [98, 4] on button at bounding box center [99, 6] width 10 height 10
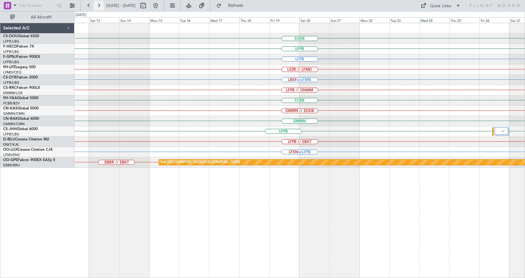
click at [98, 4] on button at bounding box center [99, 6] width 10 height 10
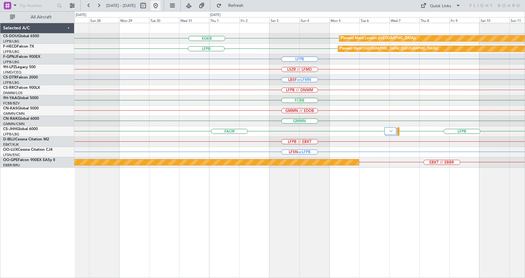
click at [161, 5] on button at bounding box center [156, 6] width 10 height 10
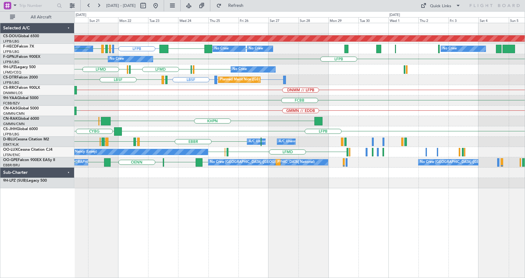
click at [200, 271] on div "Planned Maint London (Biggin Hill) LFPB LFMN or LFPB LFPB LFPB LFPB KBOS LIRA L…" at bounding box center [299, 150] width 451 height 255
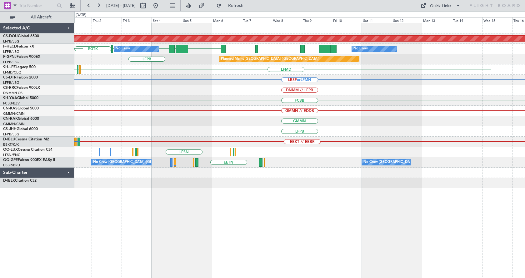
click at [57, 236] on div "Planned Maint London (Biggin Hill) WSSL HEGN LFPB LFPB EGTK No Crew No Crew EGL…" at bounding box center [262, 144] width 525 height 267
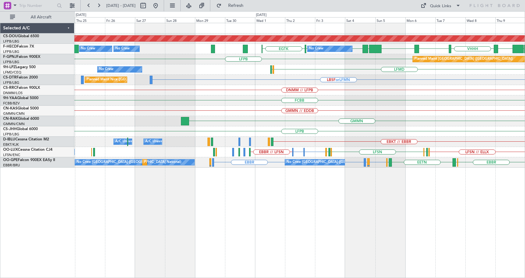
click at [467, 234] on div "Planned Maint London (Biggin Hill) WSSL HEGN LFPB LFPB EGTK UGTB ZBAA VHHH RPLL…" at bounding box center [299, 150] width 451 height 255
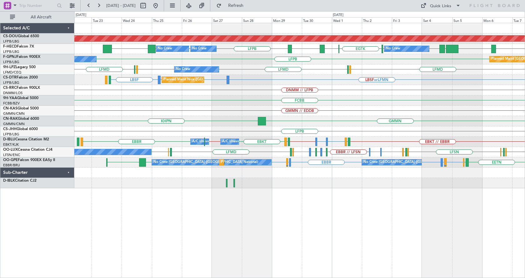
click at [314, 241] on div "Planned Maint London (Biggin Hill) No Crew No Crew No Crew WSSL EGLC HEGN LFPB …" at bounding box center [299, 150] width 451 height 255
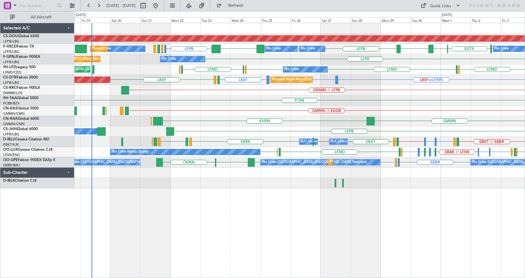
click at [302, 209] on div "Planned Maint London (Biggin Hill) No Crew No Crew No Crew LFPB EGLC LFPB EGTK …" at bounding box center [299, 150] width 451 height 255
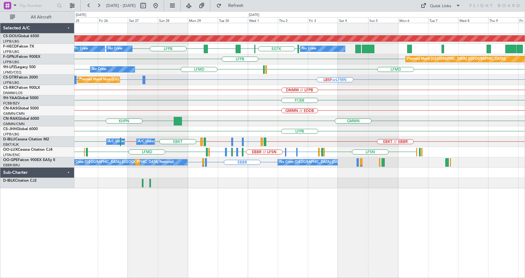
click at [170, 260] on div "Planned Maint London (Biggin Hill) EGLC LFPB EGTK LTBA LFPB LFPB No Crew No Cre…" at bounding box center [299, 150] width 451 height 255
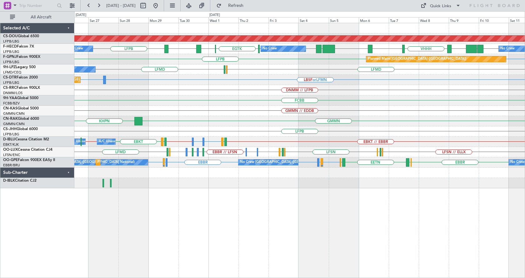
click at [187, 118] on div "Planned Maint London (Biggin Hill) WSSL EGLC HEGN LFPB LFPB EGTK LTBA LFPB LFPB…" at bounding box center [299, 105] width 451 height 165
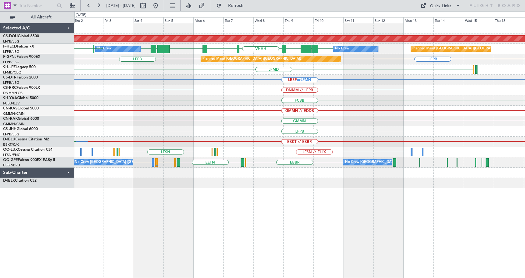
click at [47, 139] on div "Planned Maint London (Biggin Hill) WSSL HEGN LFPB LFPB EGTK LFPB UGTB ZBAA VHHH…" at bounding box center [262, 144] width 525 height 267
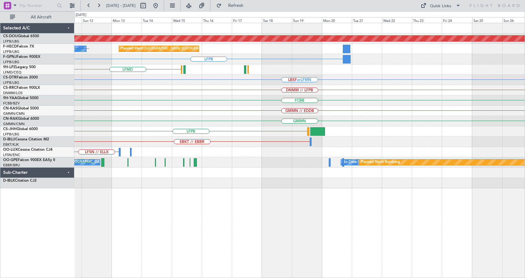
click at [260, 125] on div "Planned Maint London (Biggin Hill) No Crew Planned Maint Paris (Le Bourget) UGT…" at bounding box center [299, 105] width 451 height 165
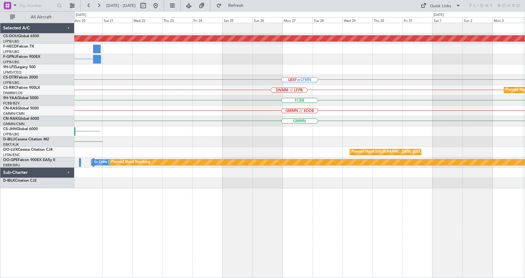
click at [158, 135] on div "Planned Maint London (Biggin Hill) Planned Maint Paris (Le Bourget) LFPB LBSF o…" at bounding box center [299, 105] width 451 height 165
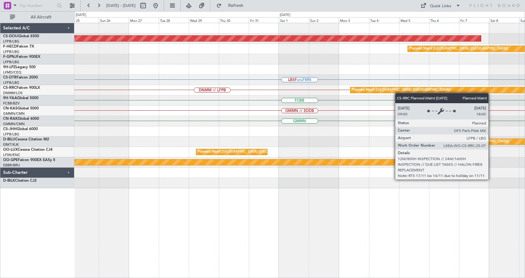
click at [130, 140] on div "Planned Maint London ([GEOGRAPHIC_DATA]) Planned Maint [GEOGRAPHIC_DATA] ([GEOG…" at bounding box center [299, 105] width 451 height 165
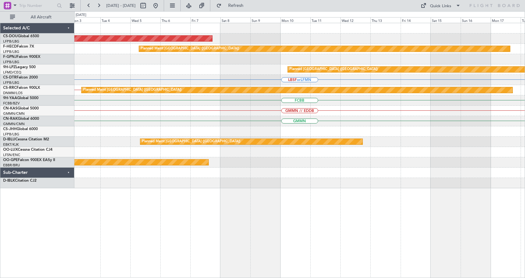
click at [236, 129] on div "Planned Maint London ([GEOGRAPHIC_DATA]) Planned Maint [GEOGRAPHIC_DATA] ([GEOG…" at bounding box center [299, 105] width 451 height 165
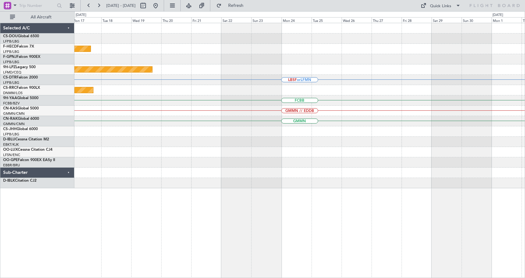
click at [221, 137] on div "Planned Maint [GEOGRAPHIC_DATA] ([GEOGRAPHIC_DATA]) [GEOGRAPHIC_DATA] ([GEOGRAP…" at bounding box center [299, 105] width 451 height 165
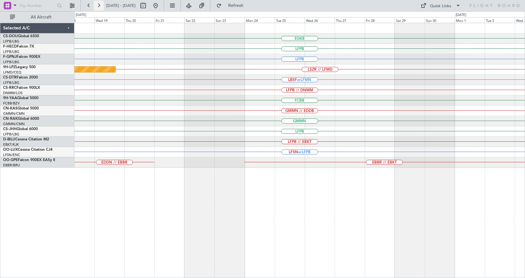
click at [98, 4] on button at bounding box center [99, 6] width 10 height 10
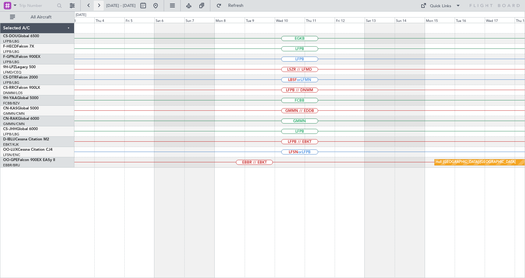
click at [98, 4] on button at bounding box center [99, 6] width 10 height 10
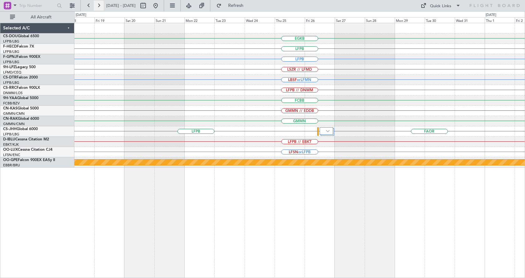
click at [98, 4] on button at bounding box center [99, 6] width 10 height 10
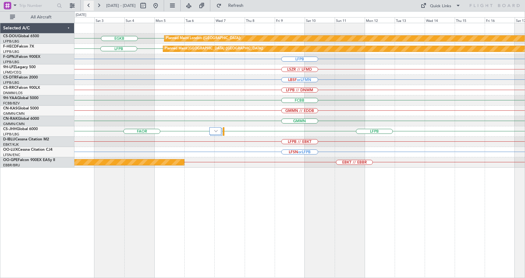
click at [90, 4] on button at bounding box center [89, 6] width 10 height 10
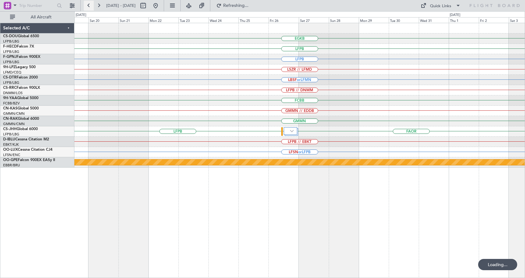
click at [90, 4] on button at bounding box center [89, 6] width 10 height 10
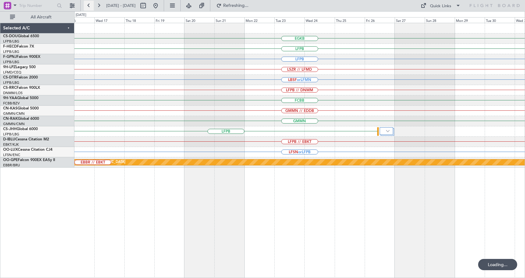
click at [90, 4] on button at bounding box center [89, 6] width 10 height 10
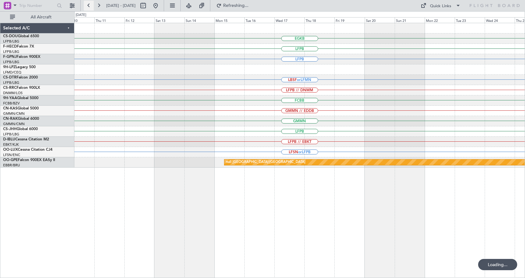
click at [91, 5] on button at bounding box center [89, 6] width 10 height 10
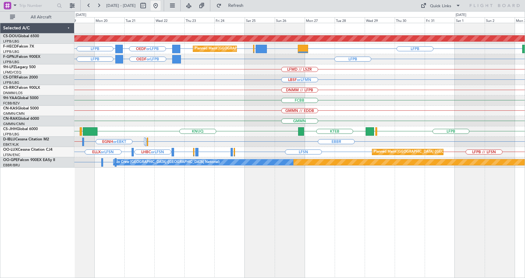
click at [161, 3] on button at bounding box center [156, 6] width 10 height 10
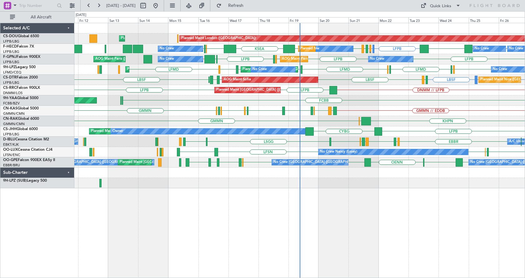
click at [47, 249] on div "Planned Maint London ([GEOGRAPHIC_DATA]) Planned Maint [GEOGRAPHIC_DATA] ([GEOG…" at bounding box center [262, 144] width 525 height 267
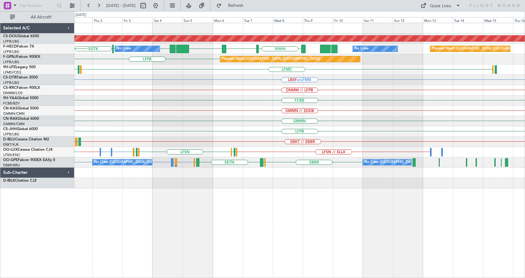
click at [225, 227] on div "Planned Maint London ([GEOGRAPHIC_DATA]) WSSL HEGN LFPB LFPB [GEOGRAPHIC_DATA] …" at bounding box center [299, 150] width 451 height 255
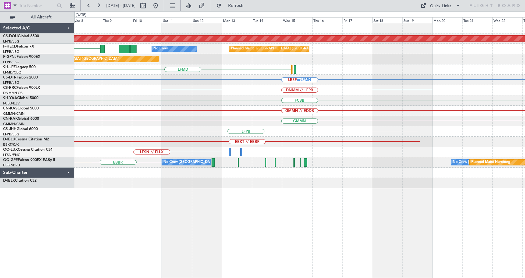
click at [158, 234] on div "Planned Maint London ([GEOGRAPHIC_DATA]) VHHH No Crew Planned Maint [GEOGRAPHIC…" at bounding box center [299, 150] width 451 height 255
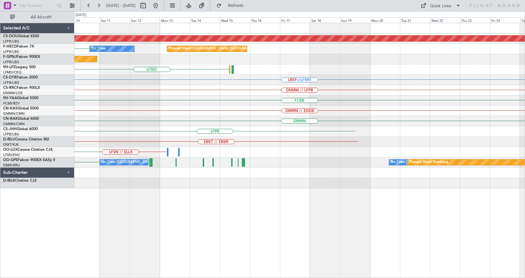
click at [216, 247] on div "Planned Maint London ([GEOGRAPHIC_DATA]) No Crew Planned Maint [GEOGRAPHIC_DATA…" at bounding box center [299, 150] width 451 height 255
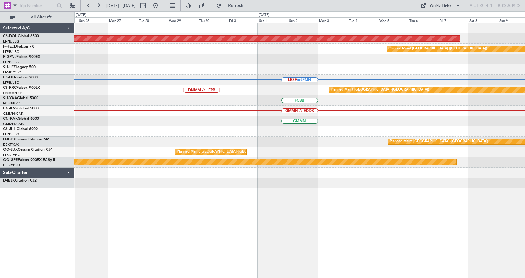
click at [109, 253] on div "Planned Maint London ([GEOGRAPHIC_DATA]) Planned Maint [GEOGRAPHIC_DATA] ([GEOG…" at bounding box center [299, 150] width 451 height 255
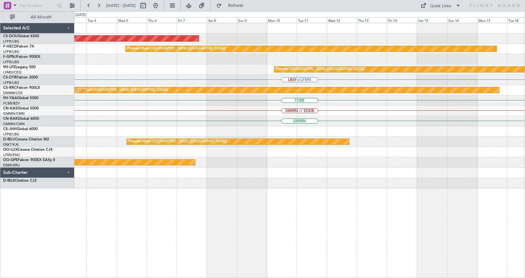
click at [135, 252] on div "Planned Maint London ([GEOGRAPHIC_DATA]) Planned Maint [GEOGRAPHIC_DATA] ([GEOG…" at bounding box center [299, 150] width 451 height 255
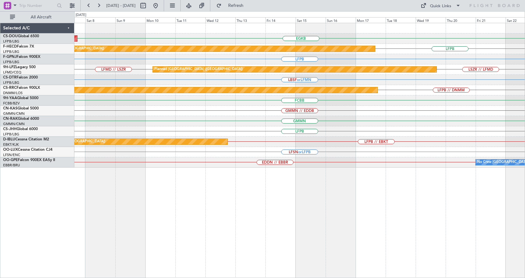
click at [373, 219] on div "Planned Maint London ([GEOGRAPHIC_DATA]) EGKB Planned Maint [GEOGRAPHIC_DATA] (…" at bounding box center [299, 150] width 451 height 255
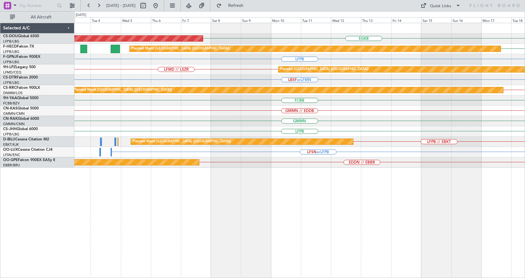
click at [525, 213] on html "[DATE] - [DATE] Refresh Quick Links All Aircraft Planned Maint [GEOGRAPHIC_DATA…" at bounding box center [262, 139] width 525 height 278
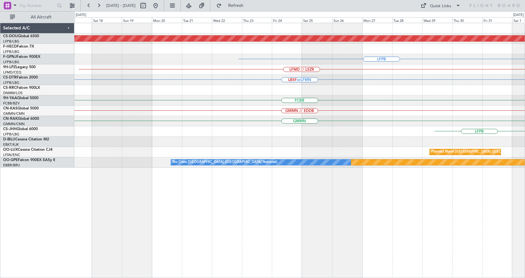
click at [525, 210] on html "[DATE] - [DATE] Refresh Quick Links All Aircraft Planned Maint [GEOGRAPHIC_DATA…" at bounding box center [262, 139] width 525 height 278
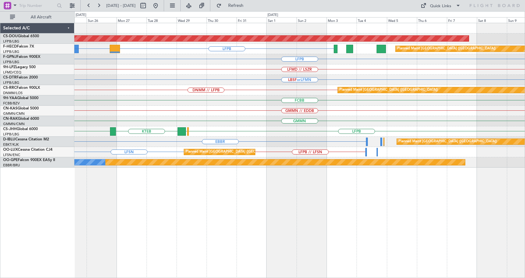
click at [181, 246] on div "Planned Maint London ([GEOGRAPHIC_DATA]) KMLB or LFPB LFPB Planned Maint [GEOGR…" at bounding box center [299, 150] width 451 height 255
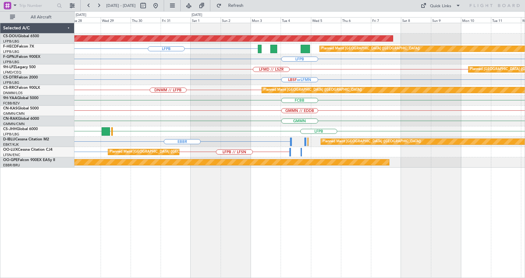
click at [200, 257] on div "Planned Maint London ([GEOGRAPHIC_DATA]) LFPB Planned Maint [GEOGRAPHIC_DATA] (…" at bounding box center [299, 150] width 451 height 255
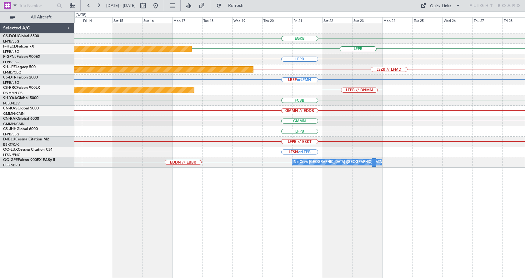
click at [206, 224] on div "EGKB LFPB Planned Maint [GEOGRAPHIC_DATA] ([GEOGRAPHIC_DATA]) LFPB LSZR // LFMD…" at bounding box center [299, 150] width 451 height 255
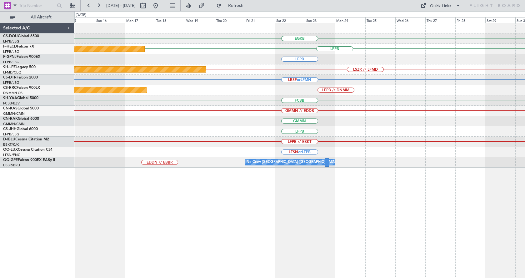
click at [150, 228] on div "EGKB LFPB Planned Maint [GEOGRAPHIC_DATA] ([GEOGRAPHIC_DATA]) LFPB LSZR // LFMD…" at bounding box center [299, 150] width 451 height 255
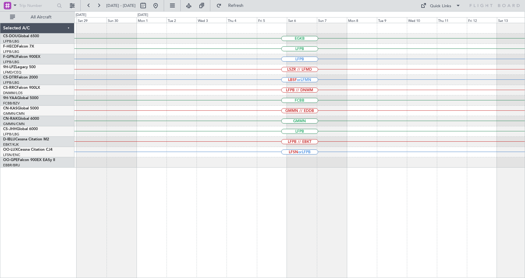
click at [124, 228] on div "EGKB LFPB LFPB LSZR // LFMD LBSF or LFMN LFPB // DNMM FCBB GMMN // EDDB GMMN LF…" at bounding box center [299, 150] width 451 height 255
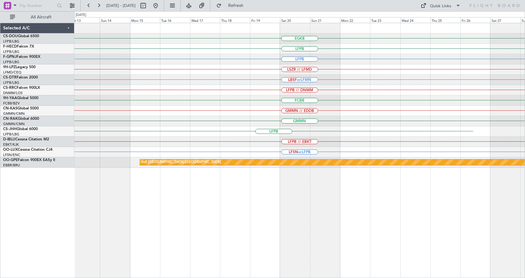
click at [157, 235] on div "EGKB LFPB LFPB LSZR // LFMD LBSF or LFMN LFPB // DNMM FCBB GMMN // EDDB GMMN LF…" at bounding box center [299, 150] width 451 height 255
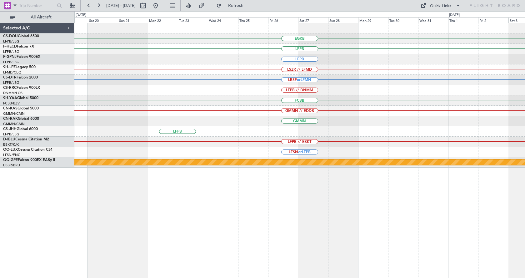
click at [138, 238] on div "EGKB Planned Maint [GEOGRAPHIC_DATA] ([GEOGRAPHIC_DATA]) LFPB Planned Maint [GE…" at bounding box center [299, 150] width 451 height 255
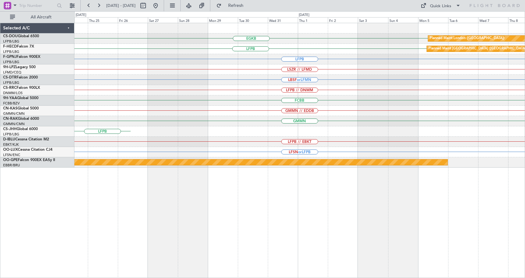
click at [105, 241] on div "EGKB Planned Maint [GEOGRAPHIC_DATA] ([GEOGRAPHIC_DATA]) LFPB Planned Maint [GE…" at bounding box center [299, 150] width 451 height 255
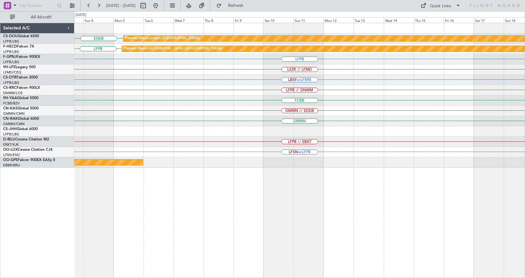
click at [179, 234] on div "EGKB Planned Maint [GEOGRAPHIC_DATA] ([GEOGRAPHIC_DATA]) LFPB Planned Maint [GE…" at bounding box center [299, 150] width 451 height 255
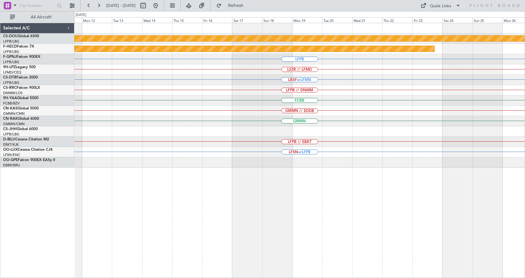
click at [241, 208] on div "Planned Maint London ([GEOGRAPHIC_DATA]) Planned Maint [GEOGRAPHIC_DATA] ([GEOG…" at bounding box center [299, 150] width 451 height 255
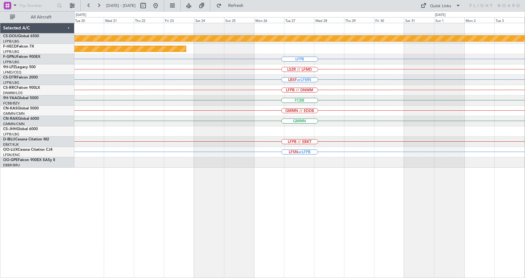
click at [156, 216] on div "Planned Maint London ([GEOGRAPHIC_DATA]) Planned Maint [GEOGRAPHIC_DATA] ([GEOG…" at bounding box center [299, 150] width 451 height 255
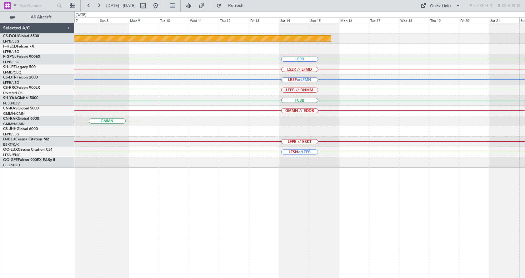
click at [144, 214] on div "Planned Maint London ([GEOGRAPHIC_DATA]) LFPB LSZR // LFMD LBSF or LFMN LFPB //…" at bounding box center [299, 150] width 451 height 255
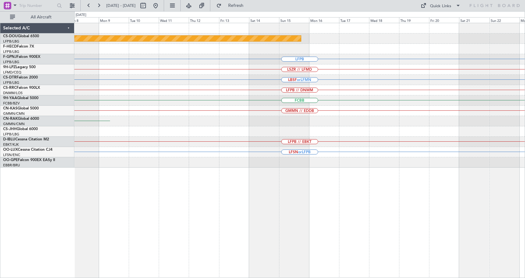
click at [191, 211] on div "Planned Maint London ([GEOGRAPHIC_DATA]) LFPB LSZR // LFMD LBSF or LFMN LFPB //…" at bounding box center [299, 150] width 451 height 255
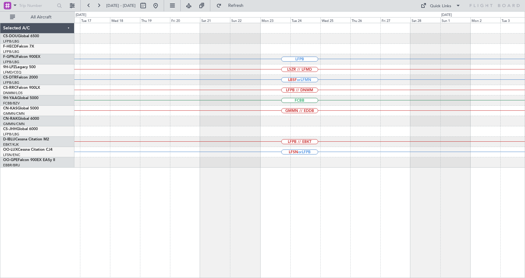
click at [105, 228] on div "Planned Maint London ([GEOGRAPHIC_DATA]) LFPB LSZR // LFMD LBSF or LFMN LFPB //…" at bounding box center [299, 150] width 451 height 255
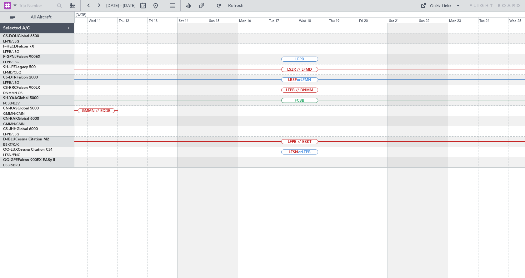
click at [59, 232] on div "LFPB LSZR // LFMD LBSF or LFMN LFPB // DNMM FCBB GMMN // EDDB LFPB // EBKT LFSN…" at bounding box center [262, 144] width 525 height 267
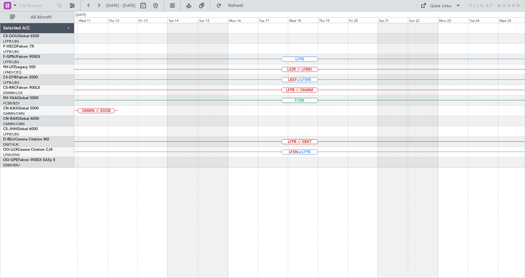
click at [111, 227] on div "LFPB LSZR // LFMD LBSF or LFMN LFPB // DNMM FCBB GMMN // EDDB LFPB // EBKT LFSN…" at bounding box center [299, 150] width 451 height 255
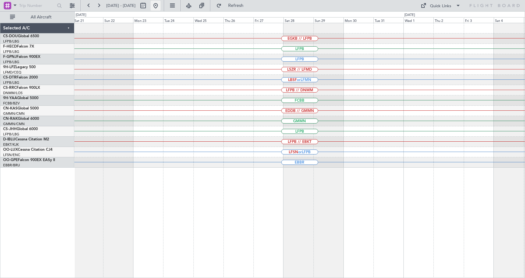
click at [161, 4] on button at bounding box center [156, 6] width 10 height 10
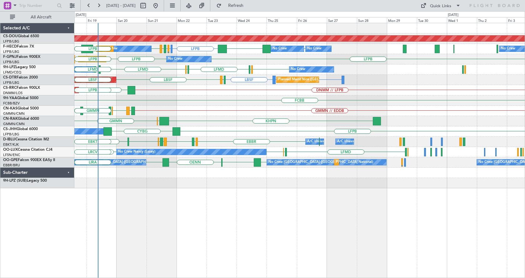
click at [222, 207] on div "Planned Maint London ([GEOGRAPHIC_DATA]) LFPB LFMN or LFPB LFPB LFPB LFPB KBOS …" at bounding box center [299, 150] width 451 height 255
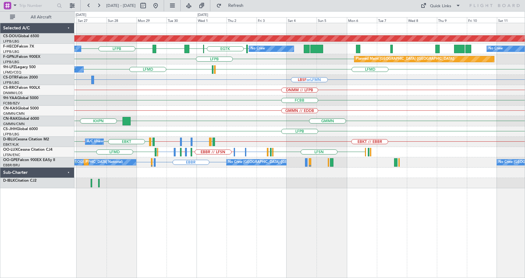
click at [141, 230] on div "Planned Maint London ([GEOGRAPHIC_DATA]) [GEOGRAPHIC_DATA] LFPB [GEOGRAPHIC_DAT…" at bounding box center [299, 150] width 451 height 255
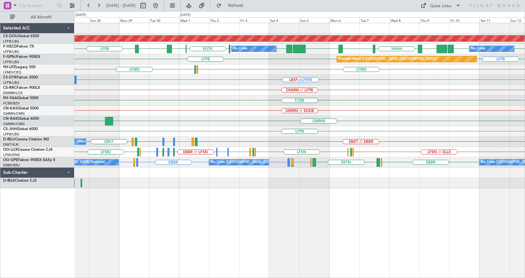
click at [488, 239] on div "Planned Maint London ([GEOGRAPHIC_DATA]) WSSL [GEOGRAPHIC_DATA] HEGN LFPB LFPB …" at bounding box center [299, 150] width 451 height 255
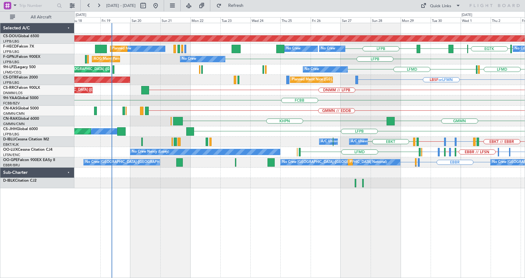
click at [268, 233] on div "Planned Maint London ([GEOGRAPHIC_DATA]) [GEOGRAPHIC_DATA] LFPB [GEOGRAPHIC_DAT…" at bounding box center [299, 150] width 451 height 255
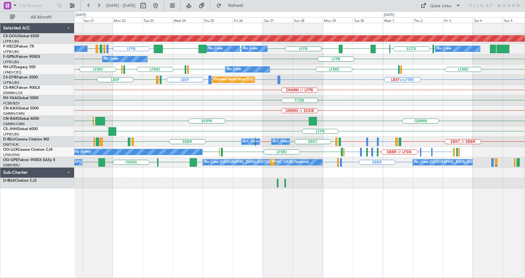
click at [255, 227] on div "Planned Maint London ([GEOGRAPHIC_DATA]) No Crew No Crew No Crew No Crew LFPB L…" at bounding box center [299, 150] width 451 height 255
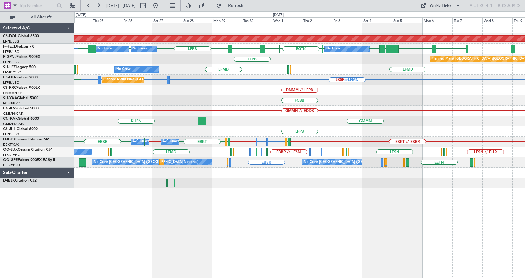
click at [201, 226] on div "Planned Maint London ([GEOGRAPHIC_DATA]) No Crew No Crew No Crew WSSL [GEOGRAPH…" at bounding box center [299, 150] width 451 height 255
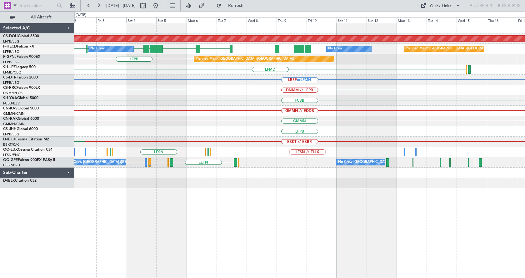
click at [130, 243] on div "Planned Maint London ([GEOGRAPHIC_DATA]) No Crew WSSL HEGN LFPB LFPB [GEOGRAPHI…" at bounding box center [299, 150] width 451 height 255
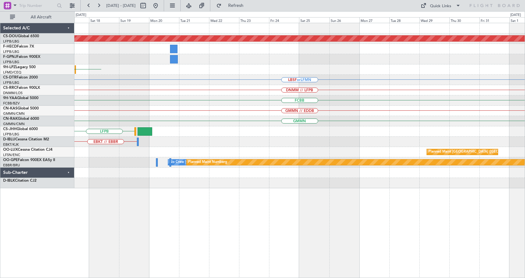
click at [149, 249] on div "Planned Maint London ([GEOGRAPHIC_DATA]) Planned Maint [GEOGRAPHIC_DATA] ([GEOG…" at bounding box center [299, 150] width 451 height 255
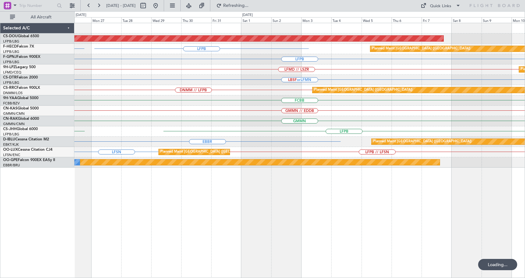
click at [121, 227] on div "Planned Maint London ([GEOGRAPHIC_DATA]) KMLB or LFPB LFPB Planned Maint [GEOGR…" at bounding box center [299, 150] width 451 height 255
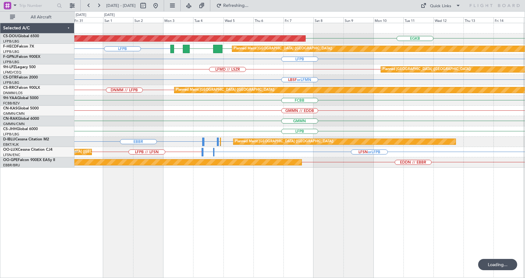
click at [64, 219] on div "EGKB Planned Maint [GEOGRAPHIC_DATA] ([GEOGRAPHIC_DATA]) LFPB LFPB FOOL GMMN Pl…" at bounding box center [262, 144] width 525 height 267
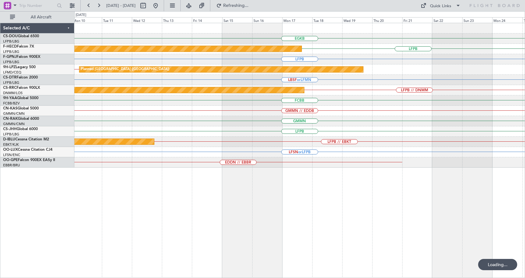
click at [0, 244] on div "EGKB Planned Maint [GEOGRAPHIC_DATA] ([GEOGRAPHIC_DATA]) LFPB Planned Maint [GE…" at bounding box center [262, 144] width 525 height 267
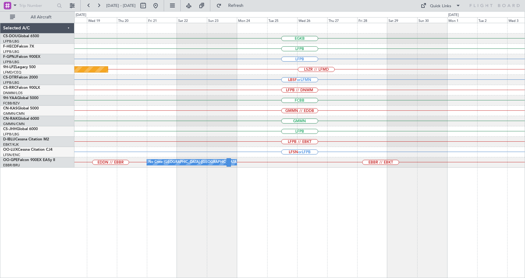
click at [265, 207] on div "EGKB LFPB Planned Maint [GEOGRAPHIC_DATA] ([GEOGRAPHIC_DATA]) LFPB [GEOGRAPHIC_…" at bounding box center [299, 150] width 451 height 255
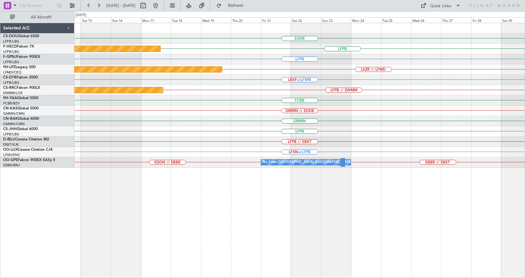
click at [495, 227] on div "EGKB LFPB Planned Maint [GEOGRAPHIC_DATA] ([GEOGRAPHIC_DATA]) LFPB [GEOGRAPHIC_…" at bounding box center [299, 150] width 451 height 255
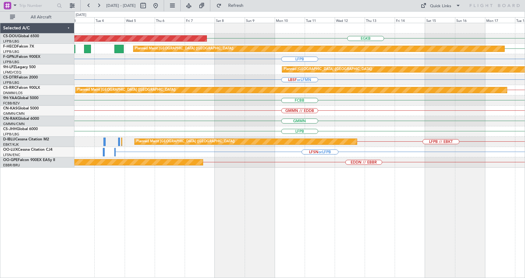
click at [371, 246] on div "EGKB Planned Maint [GEOGRAPHIC_DATA] ([GEOGRAPHIC_DATA]) LFPB Planned Maint [GE…" at bounding box center [299, 150] width 451 height 255
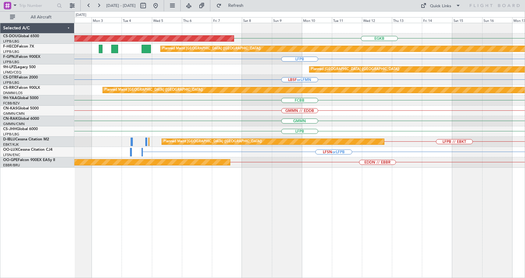
click at [396, 264] on div "EGKB Planned Maint [GEOGRAPHIC_DATA] ([GEOGRAPHIC_DATA]) Planned Maint [GEOGRAP…" at bounding box center [299, 150] width 451 height 255
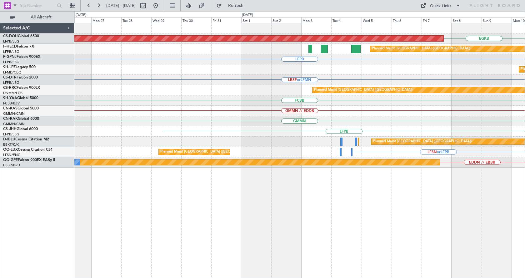
click at [462, 236] on div "EGKB Planned Maint [GEOGRAPHIC_DATA] ([GEOGRAPHIC_DATA]) Planned Maint [GEOGRAP…" at bounding box center [299, 150] width 451 height 255
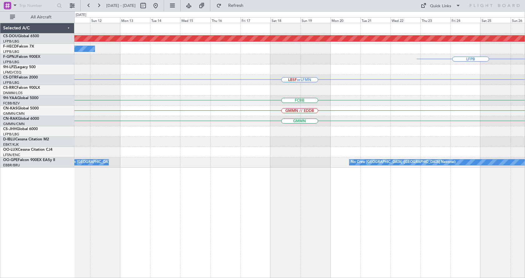
click at [389, 222] on div "Planned Maint London ([GEOGRAPHIC_DATA]) No Crew LFPB LBSF or LFMN FCBB GMMN //…" at bounding box center [299, 150] width 451 height 255
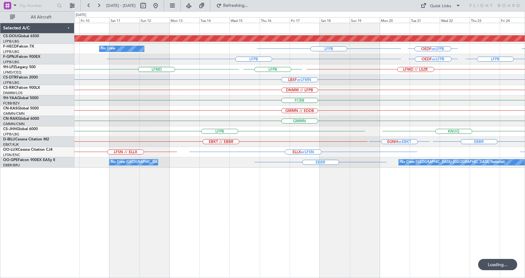
click at [383, 214] on div "Planned Maint London ([GEOGRAPHIC_DATA]) OEDF or LFPB LFPB LFPB No Crew LFPB LF…" at bounding box center [299, 150] width 451 height 255
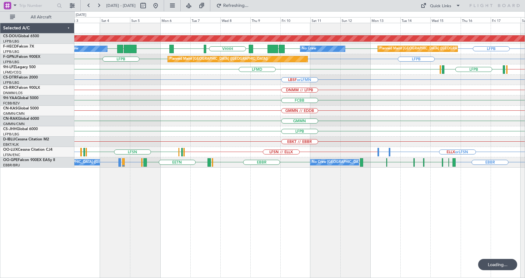
click at [424, 191] on div "Planned Maint London ([GEOGRAPHIC_DATA]) LFPB WSSL LFPB LFPB UGTB ZBAA VHHH RPL…" at bounding box center [299, 150] width 451 height 255
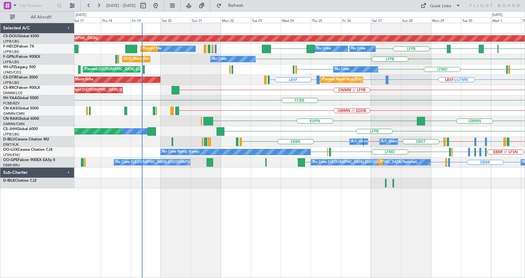
click at [408, 229] on div "Planned Maint London ([GEOGRAPHIC_DATA]) [GEOGRAPHIC_DATA] [GEOGRAPHIC_DATA] [G…" at bounding box center [299, 150] width 451 height 255
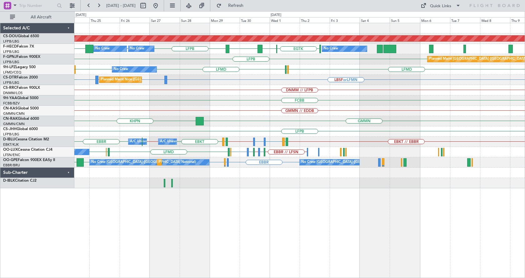
click at [214, 221] on div "Planned Maint London ([GEOGRAPHIC_DATA]) [GEOGRAPHIC_DATA] [GEOGRAPHIC_DATA] [G…" at bounding box center [299, 150] width 451 height 255
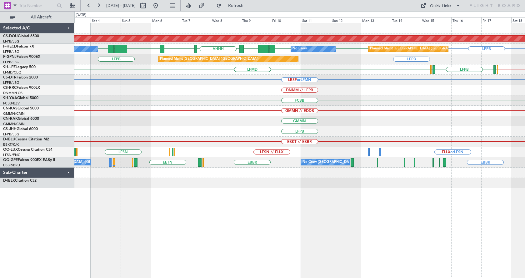
click at [130, 221] on div "Planned Maint London ([GEOGRAPHIC_DATA]) No Crew No Crew Planned Maint [GEOGRAP…" at bounding box center [299, 150] width 451 height 255
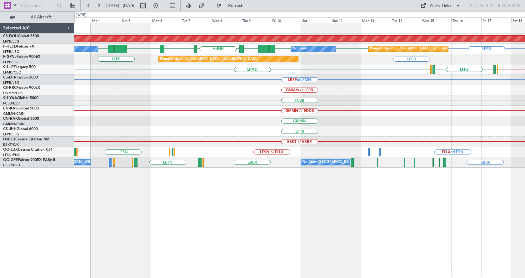
click at [137, 196] on div "Planned Maint London ([GEOGRAPHIC_DATA]) LFPB LFPB LFPB UGTB ZBAA VHHH RPLL WSS…" at bounding box center [299, 150] width 451 height 255
click at [446, 173] on div "Planned Maint London ([GEOGRAPHIC_DATA]) LFPB LFPB LFPB UGTB ZBAA VHHH RPLL WSS…" at bounding box center [299, 150] width 451 height 255
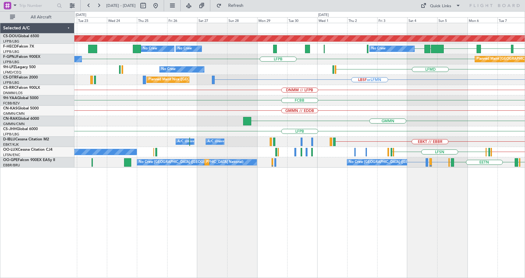
click at [483, 190] on div "Planned Maint London ([GEOGRAPHIC_DATA]) VHHH RPLL WSSL HEGN LFPB No Crew No Cr…" at bounding box center [299, 150] width 451 height 255
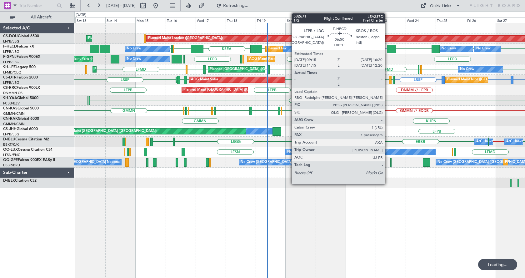
click at [391, 48] on div at bounding box center [391, 49] width 9 height 8
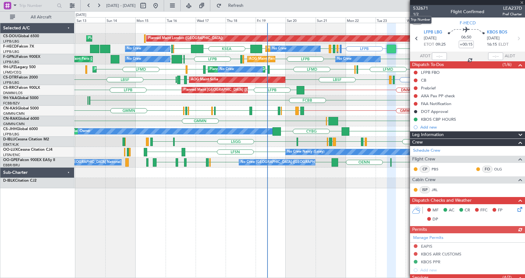
click at [424, 9] on span "532671" at bounding box center [421, 8] width 15 height 7
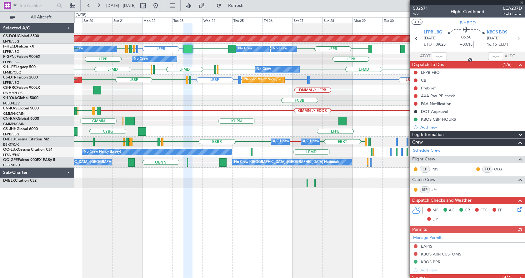
click at [122, 209] on div "Planned Maint London ([GEOGRAPHIC_DATA]) LFPB LFMN or LFPB LFPB LFPB LFPB LFPB …" at bounding box center [299, 150] width 451 height 255
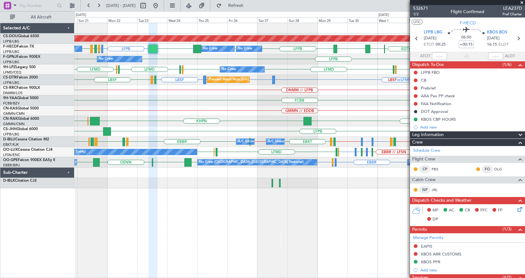
click at [284, 216] on div "Planned Maint London ([GEOGRAPHIC_DATA]) No Crew No Crew No Crew No Crew LFPB L…" at bounding box center [299, 150] width 451 height 255
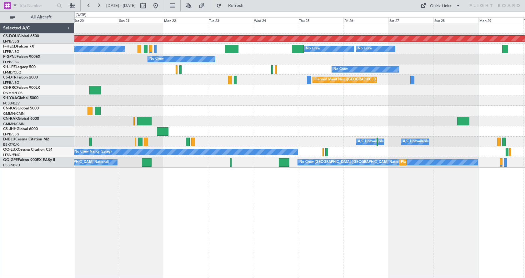
click at [122, 109] on div "Planned Maint London ([GEOGRAPHIC_DATA]) No Crew No Crew No Crew Planned Maint …" at bounding box center [299, 95] width 451 height 145
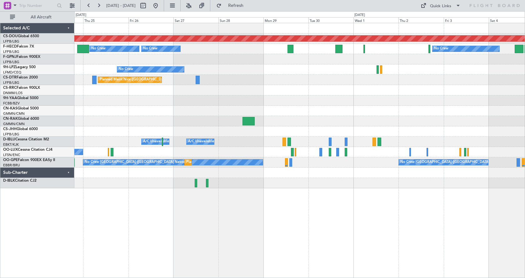
click at [299, 104] on div at bounding box center [299, 100] width 451 height 10
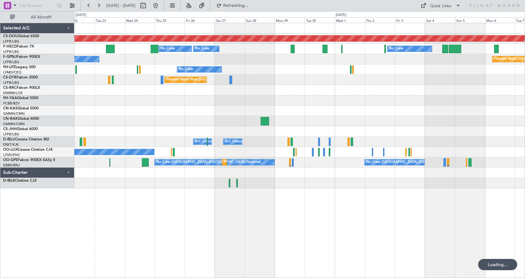
click at [172, 121] on div "Planned Maint London ([GEOGRAPHIC_DATA]) No Crew No Crew No Crew No Crew Planne…" at bounding box center [299, 105] width 451 height 165
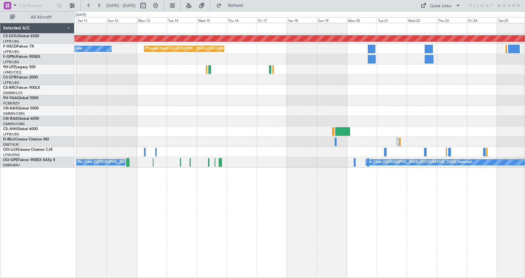
click at [134, 116] on div "Planned Maint London ([GEOGRAPHIC_DATA]) No Crew Planned Maint [GEOGRAPHIC_DATA…" at bounding box center [299, 95] width 451 height 145
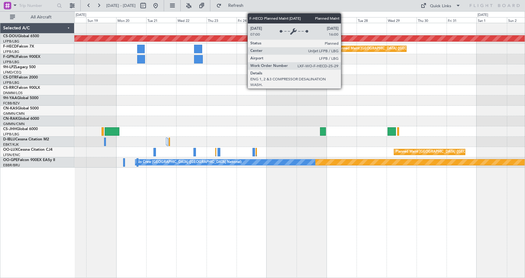
click at [344, 52] on div "Planned Maint [GEOGRAPHIC_DATA] ([GEOGRAPHIC_DATA])" at bounding box center [371, 49] width 72 height 6
click at [345, 52] on div "Planned Maint [GEOGRAPHIC_DATA] ([GEOGRAPHIC_DATA])" at bounding box center [371, 49] width 72 height 6
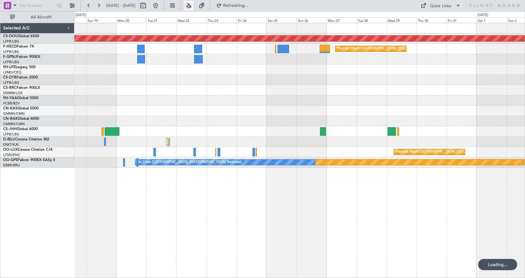
click at [194, 3] on button at bounding box center [189, 6] width 10 height 10
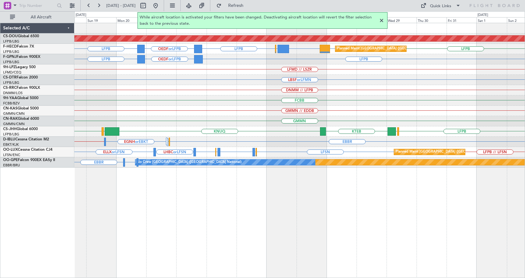
click at [402, 231] on div "Planned Maint London (Biggin Hill) LFPB KMLB or LFPB OEDF or LFPB LFPB EGWU or …" at bounding box center [299, 150] width 451 height 255
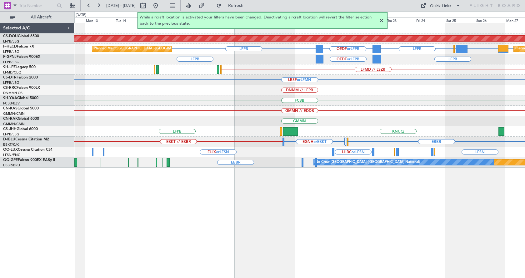
click at [504, 251] on div "Planned Maint London (Biggin Hill) LFPB KMLB or LFPB OEDF or LFPB LFPB EGWU or …" at bounding box center [299, 150] width 451 height 255
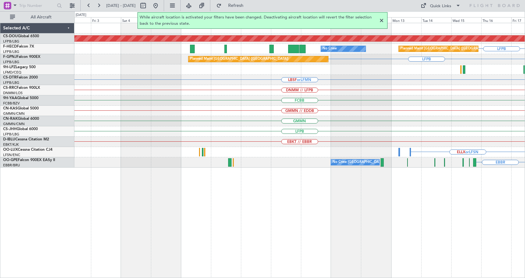
click at [495, 219] on div "Planned Maint London (Biggin Hill) LFPB Planned Maint Paris (Le Bourget) No Cre…" at bounding box center [299, 150] width 451 height 255
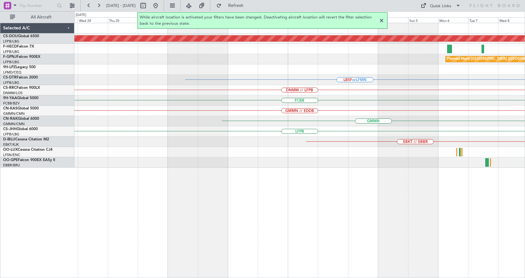
click at [420, 210] on div "Planned Maint London (Biggin Hill) No Crew Planned Maint Paris (Le Bourget) LFP…" at bounding box center [299, 150] width 451 height 255
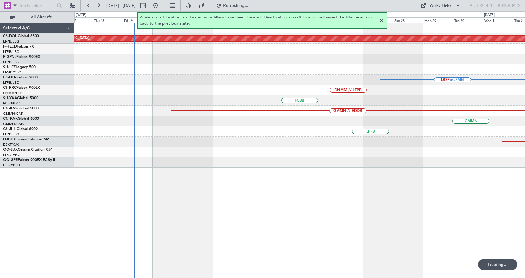
click at [383, 18] on div at bounding box center [382, 21] width 8 height 8
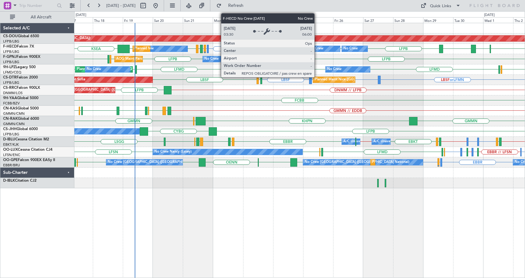
click at [317, 47] on div "No Crew" at bounding box center [316, 48] width 14 height 9
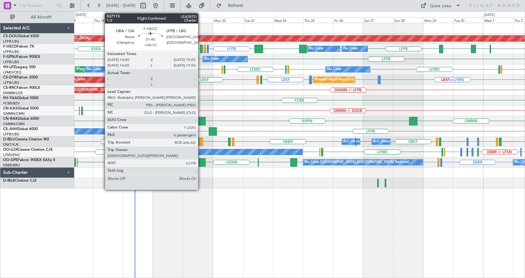
click at [201, 49] on div at bounding box center [201, 49] width 3 height 8
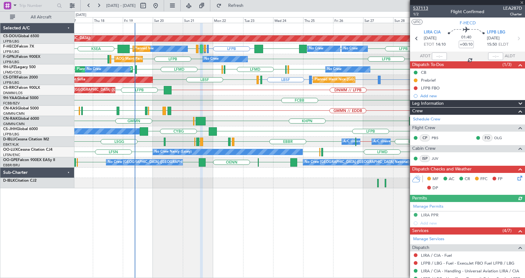
click at [424, 8] on span "537113" at bounding box center [421, 8] width 15 height 7
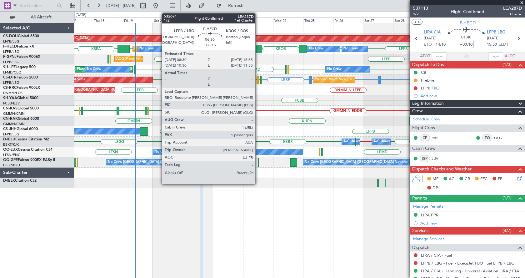
click at [258, 48] on div at bounding box center [258, 49] width 9 height 8
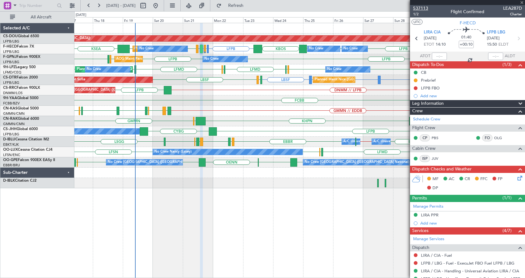
type input "+00:15"
type input "1"
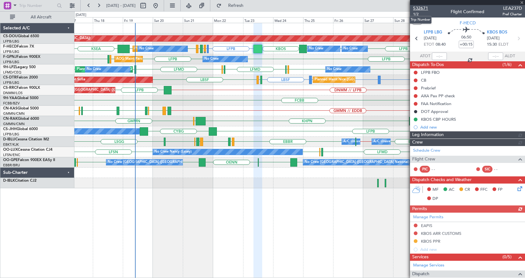
click at [427, 8] on span "532671" at bounding box center [421, 8] width 15 height 7
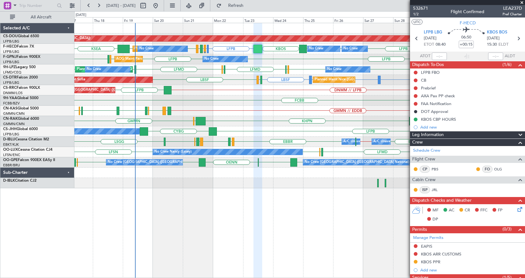
click at [285, 136] on div "LFPB CYBG Planned Maint Paris (Le Bourget) Owner" at bounding box center [299, 131] width 451 height 10
